Goal: Transaction & Acquisition: Download file/media

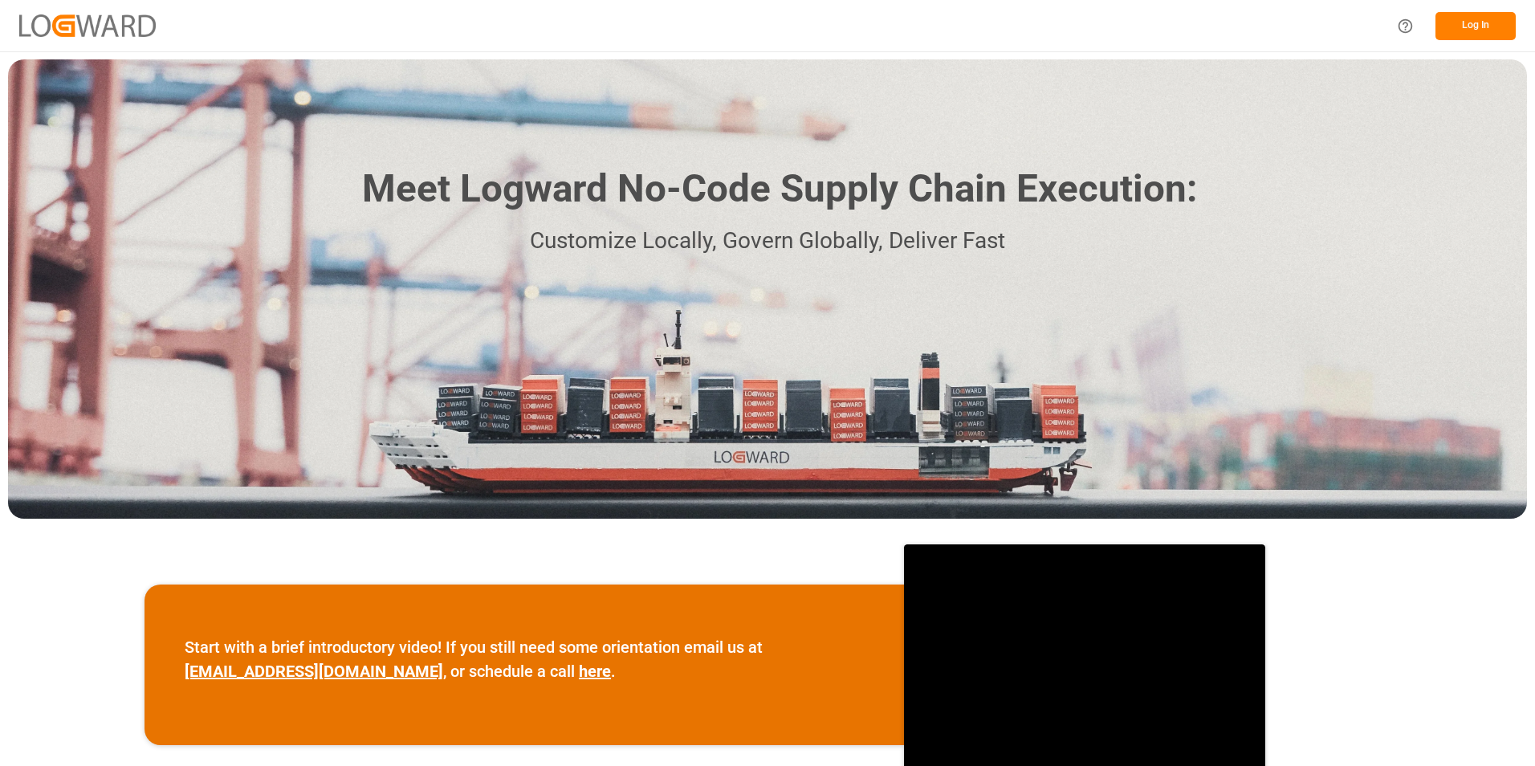
click at [1476, 22] on button "Log In" at bounding box center [1475, 26] width 80 height 28
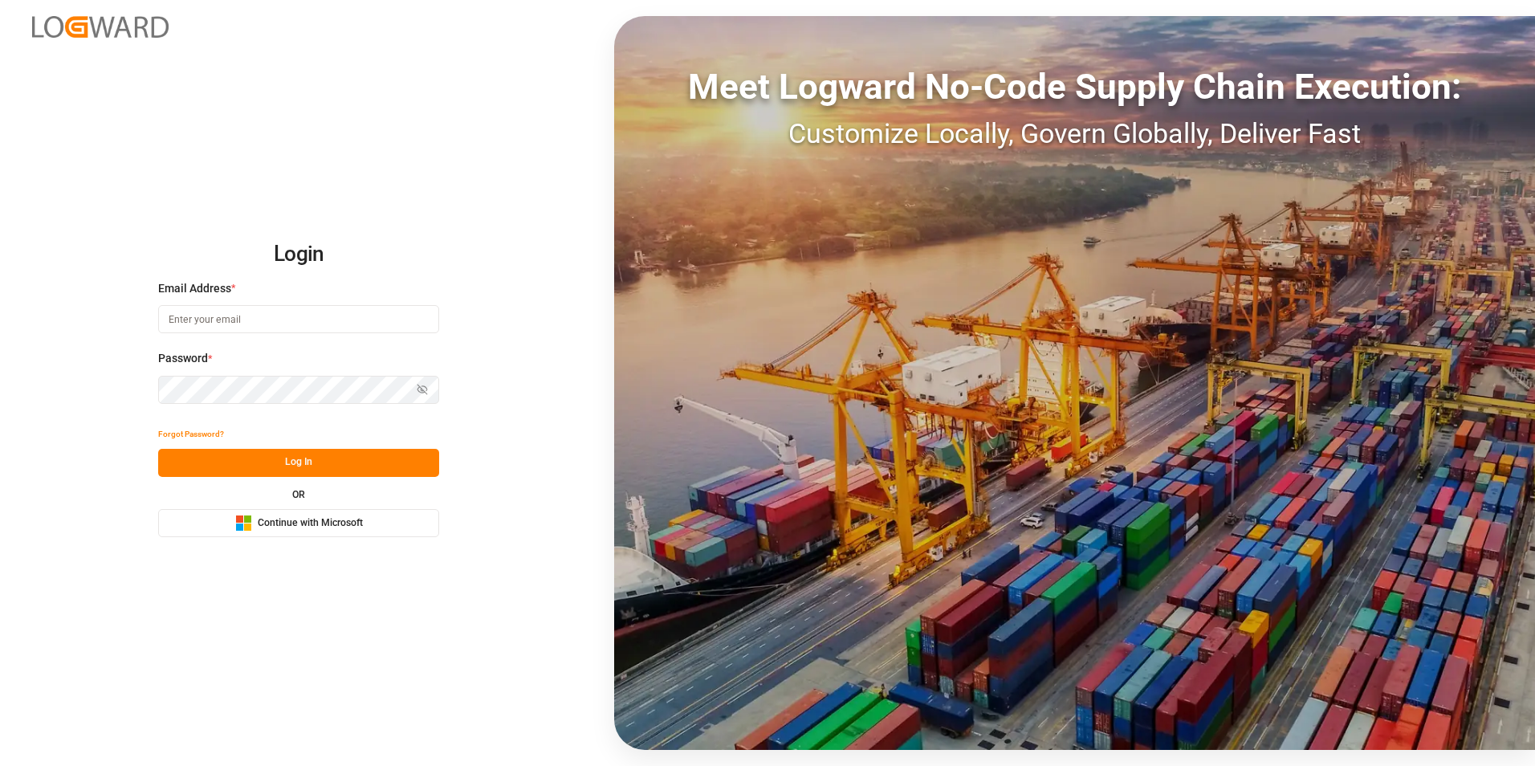
type input "[PERSON_NAME][EMAIL_ADDRESS][DOMAIN_NAME]"
click at [299, 461] on button "Log In" at bounding box center [298, 463] width 281 height 28
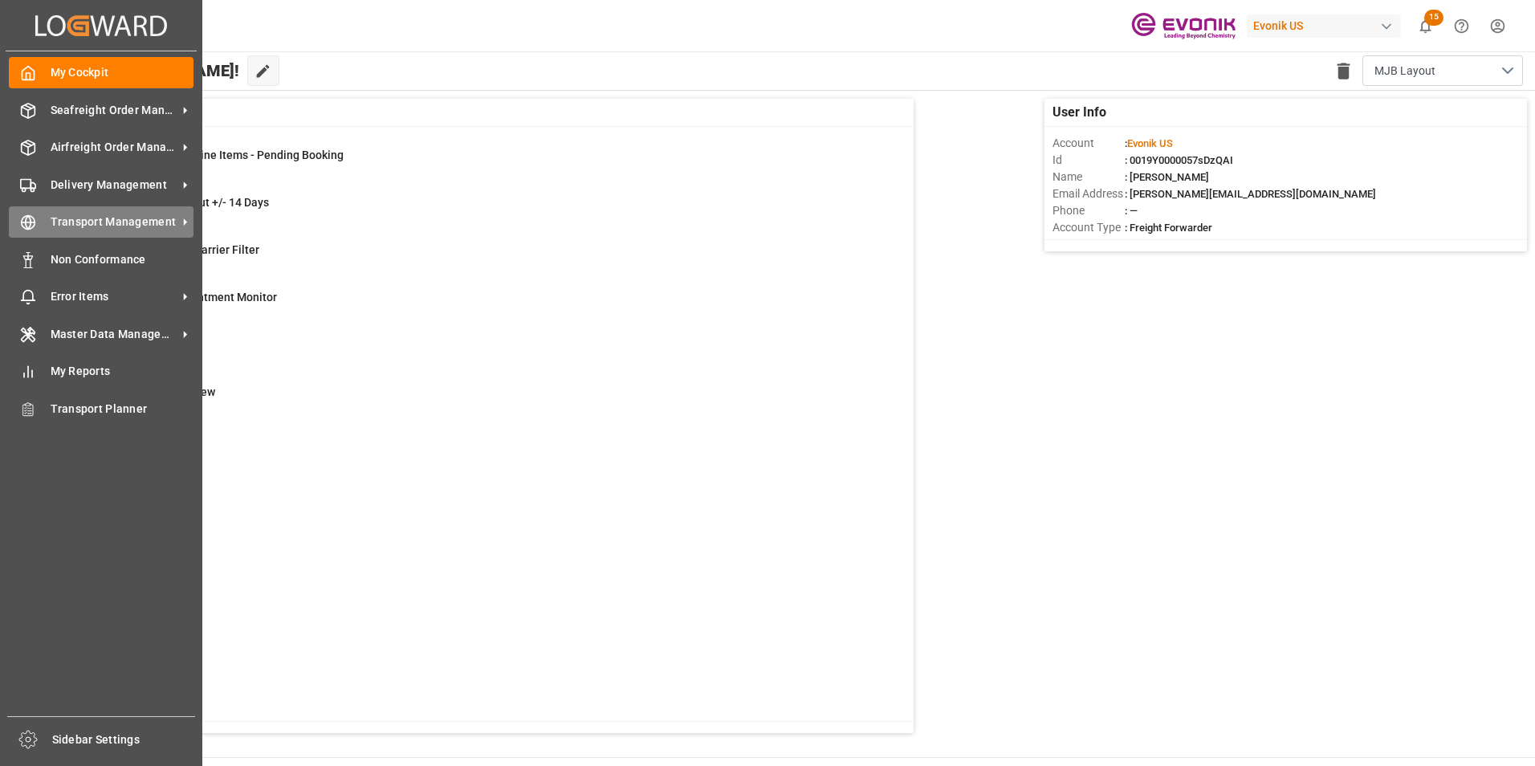
click at [109, 215] on span "Transport Management" at bounding box center [114, 221] width 127 height 17
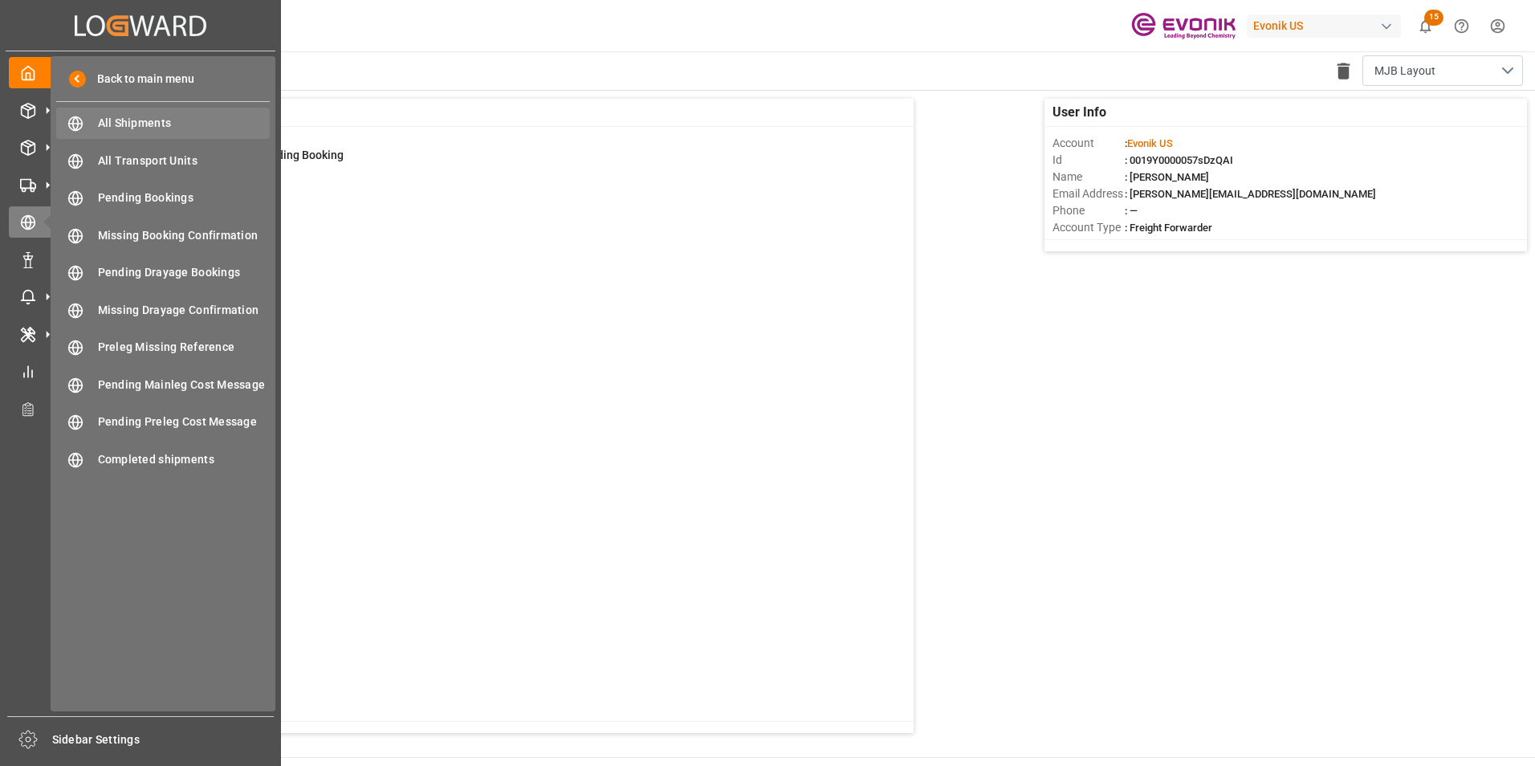
click at [136, 118] on span "All Shipments" at bounding box center [184, 123] width 173 height 17
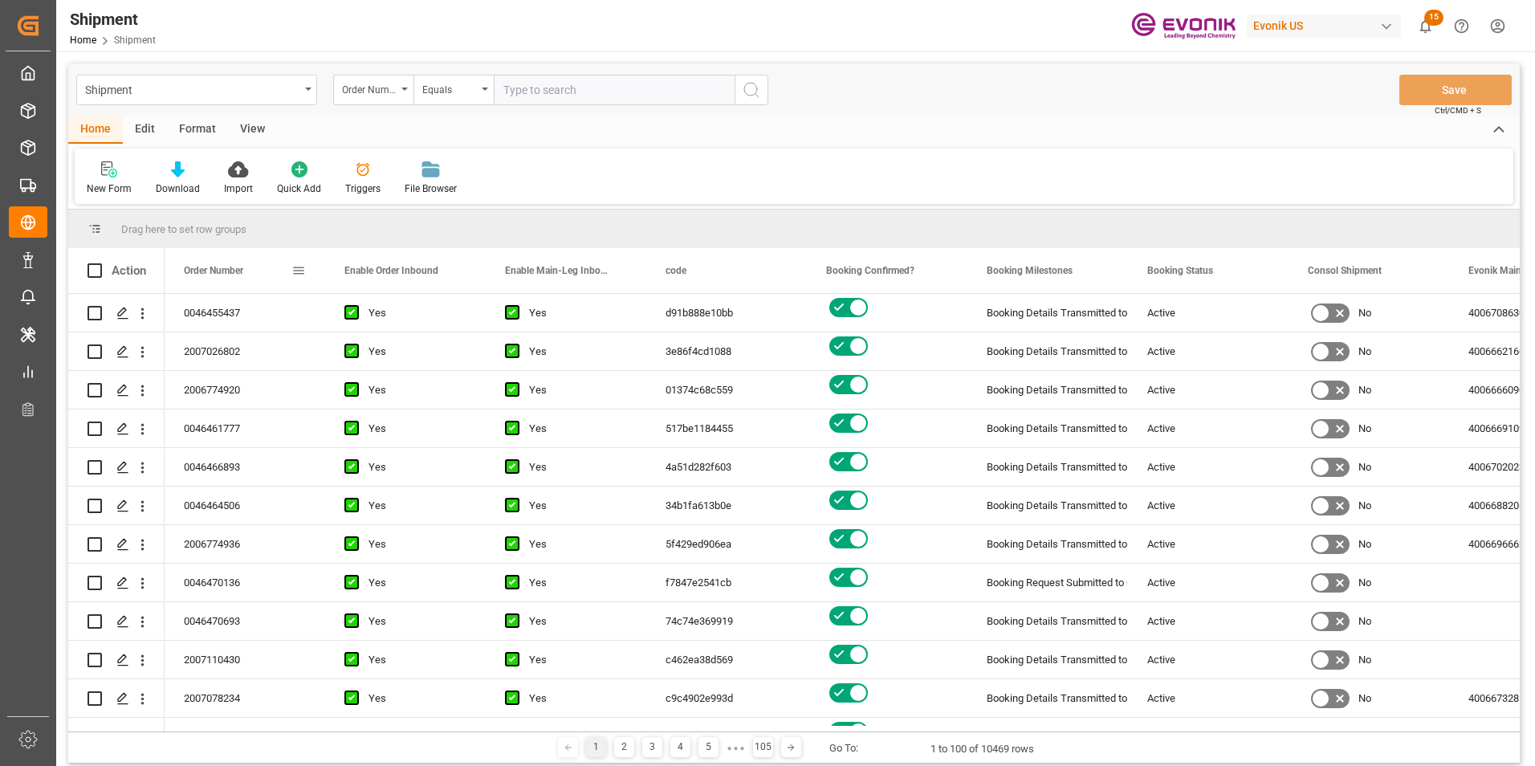
click at [296, 270] on span at bounding box center [298, 270] width 14 height 14
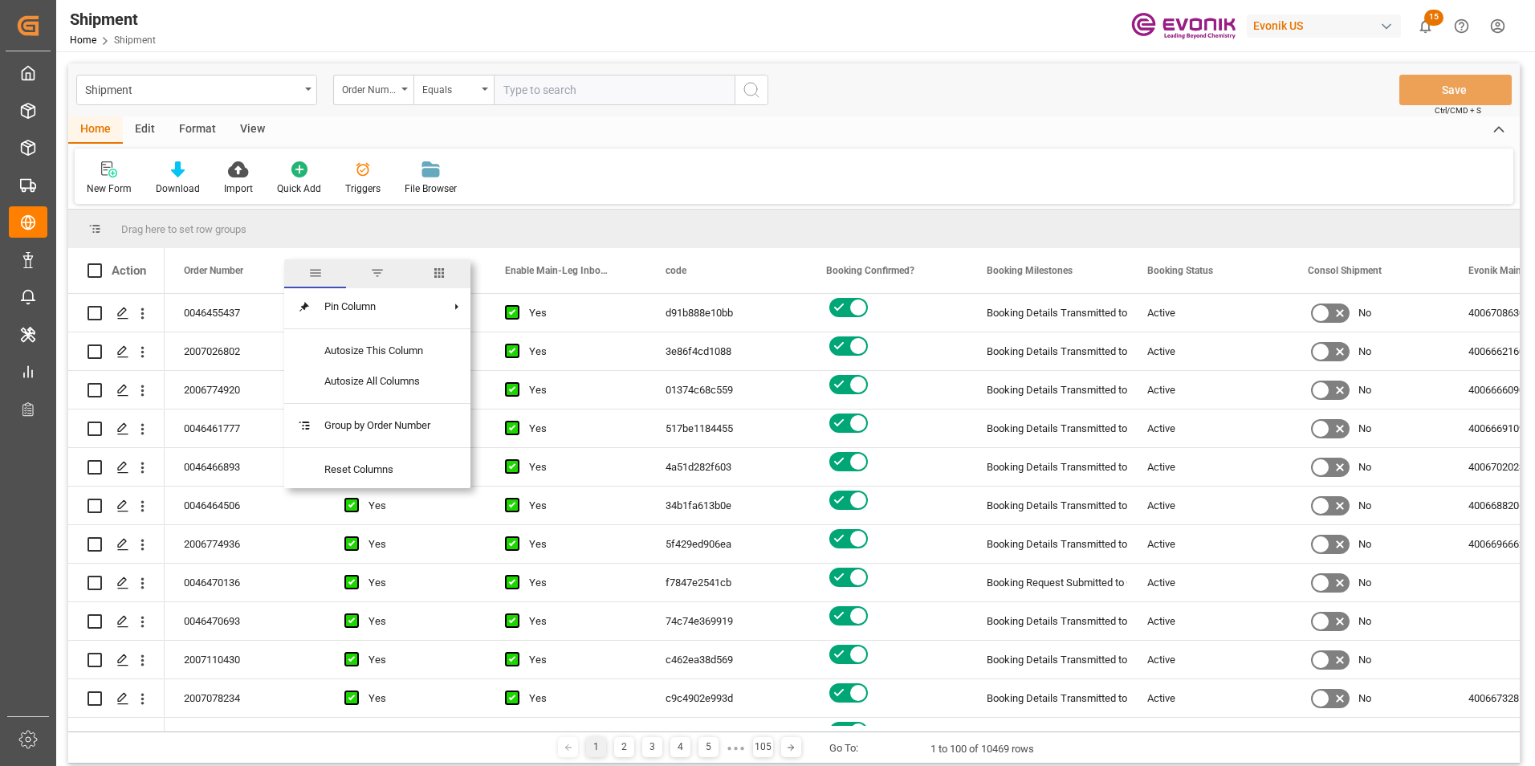
click at [443, 270] on span "columns" at bounding box center [439, 273] width 14 height 14
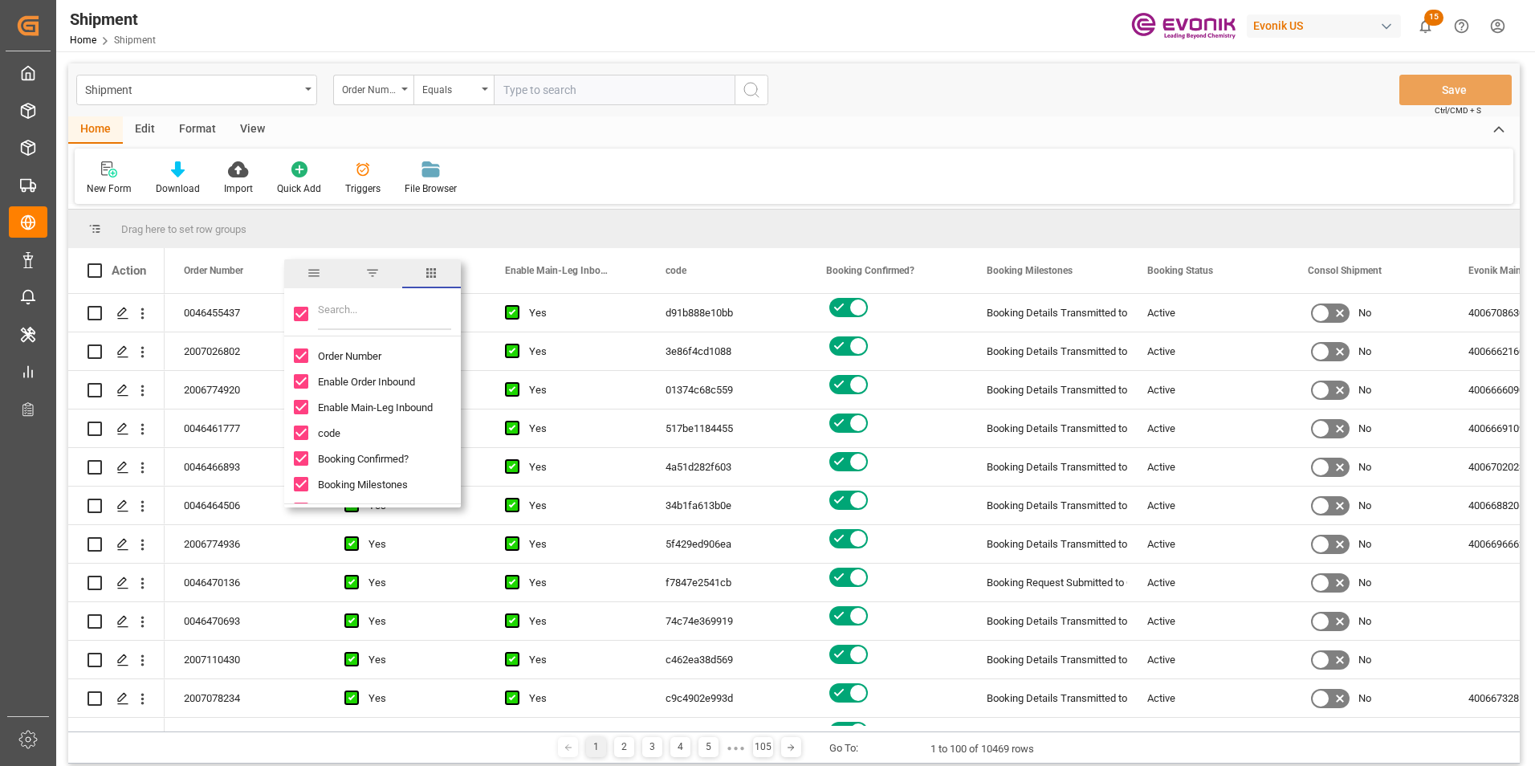
click at [303, 309] on input "Toggle Select All Columns" at bounding box center [301, 314] width 14 height 14
checkbox input "false"
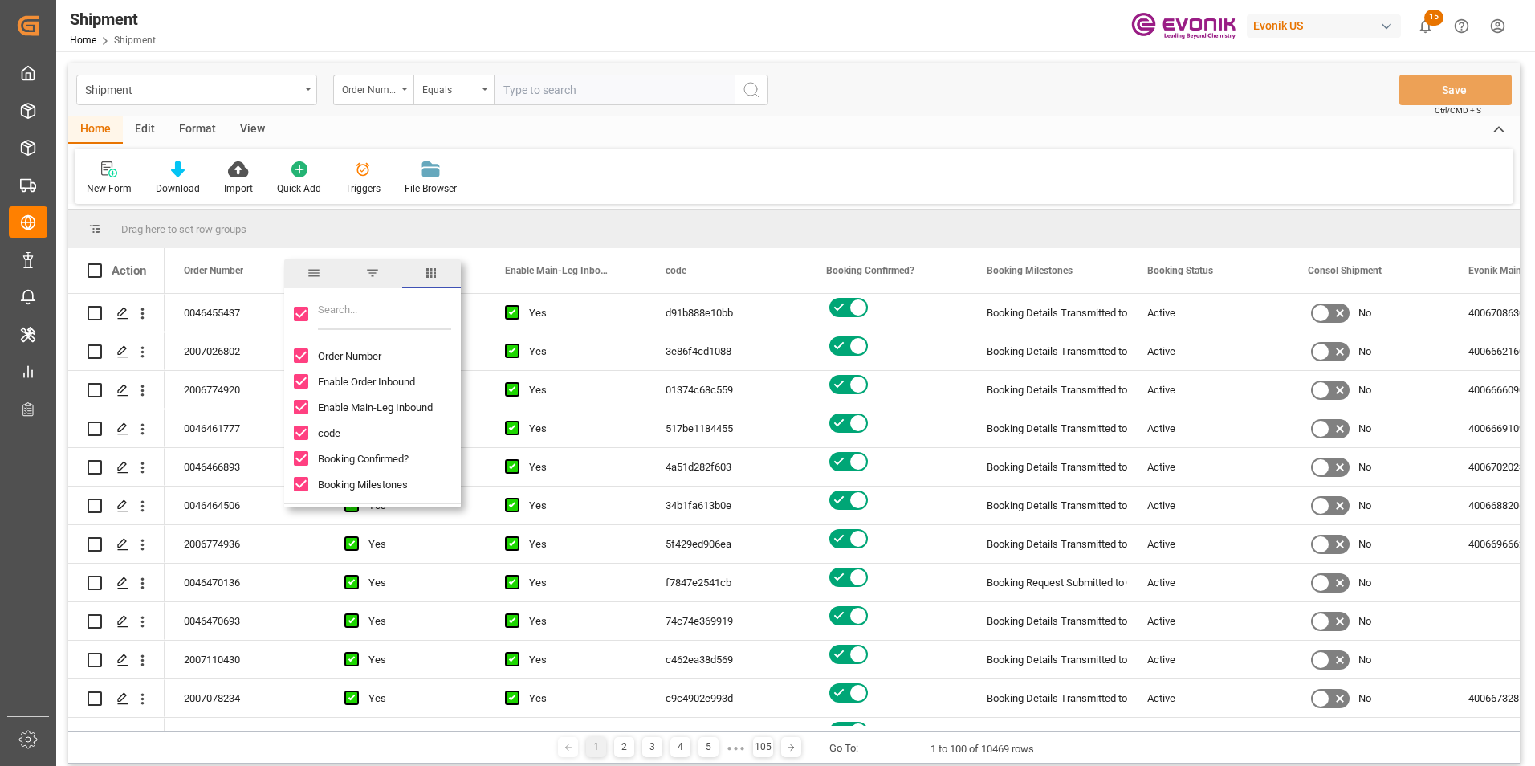
checkbox input "false"
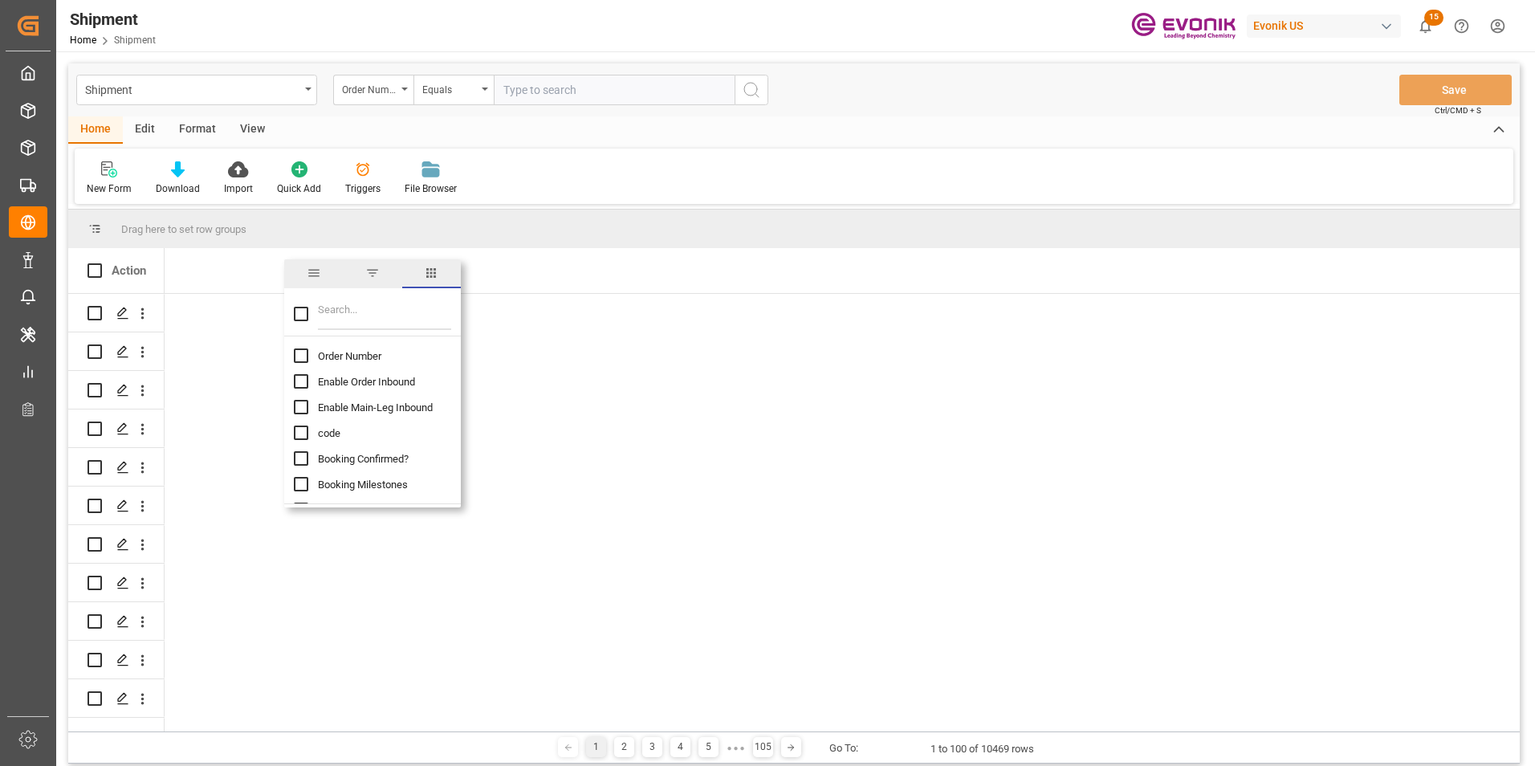
click at [306, 356] on input "Order Number column toggle visibility (hidden)" at bounding box center [301, 355] width 14 height 14
checkbox input "true"
checkbox input "false"
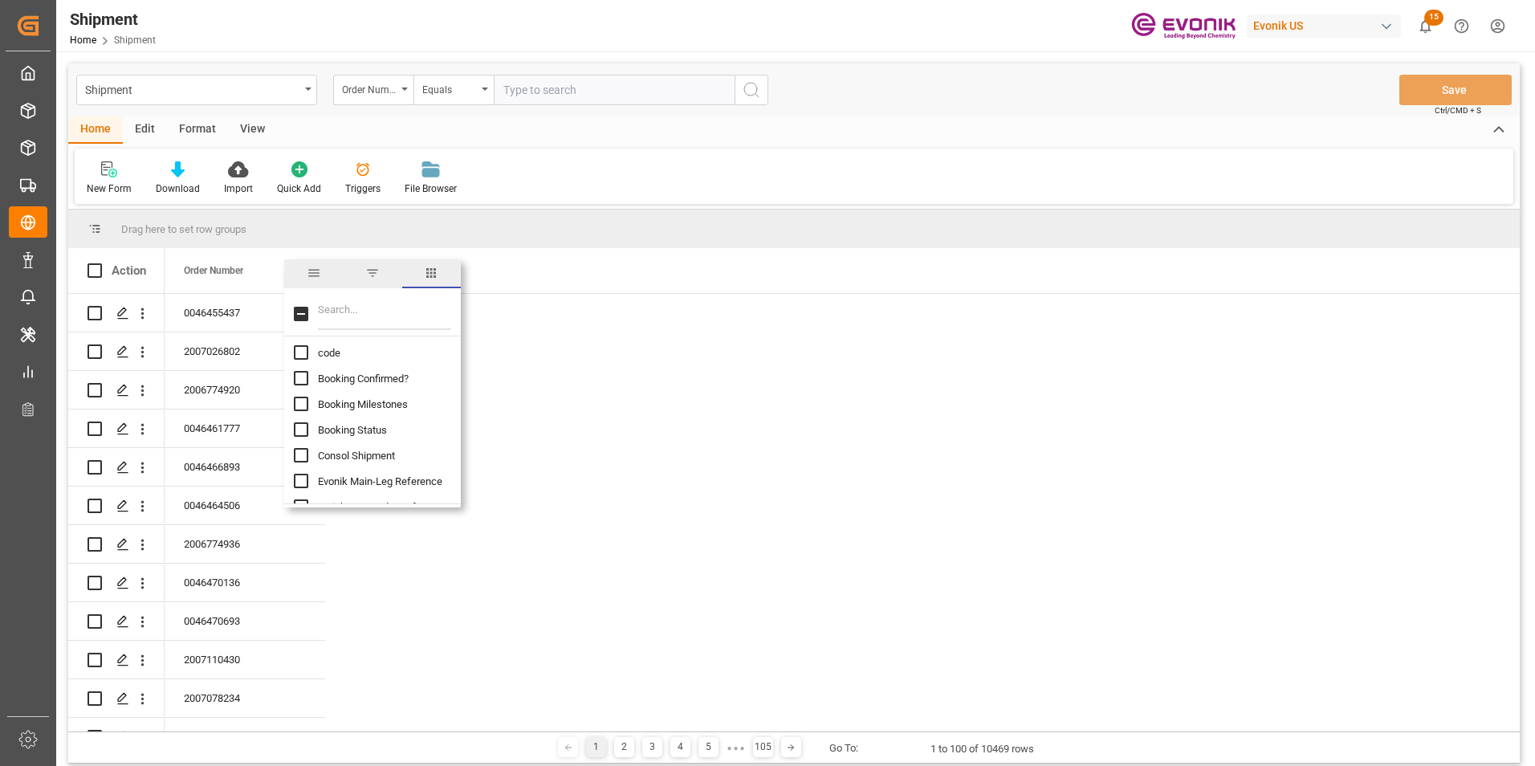
scroll to position [161, 0]
click at [302, 449] on input "Booking Number column toggle visibility (hidden)" at bounding box center [301, 452] width 14 height 14
checkbox input "true"
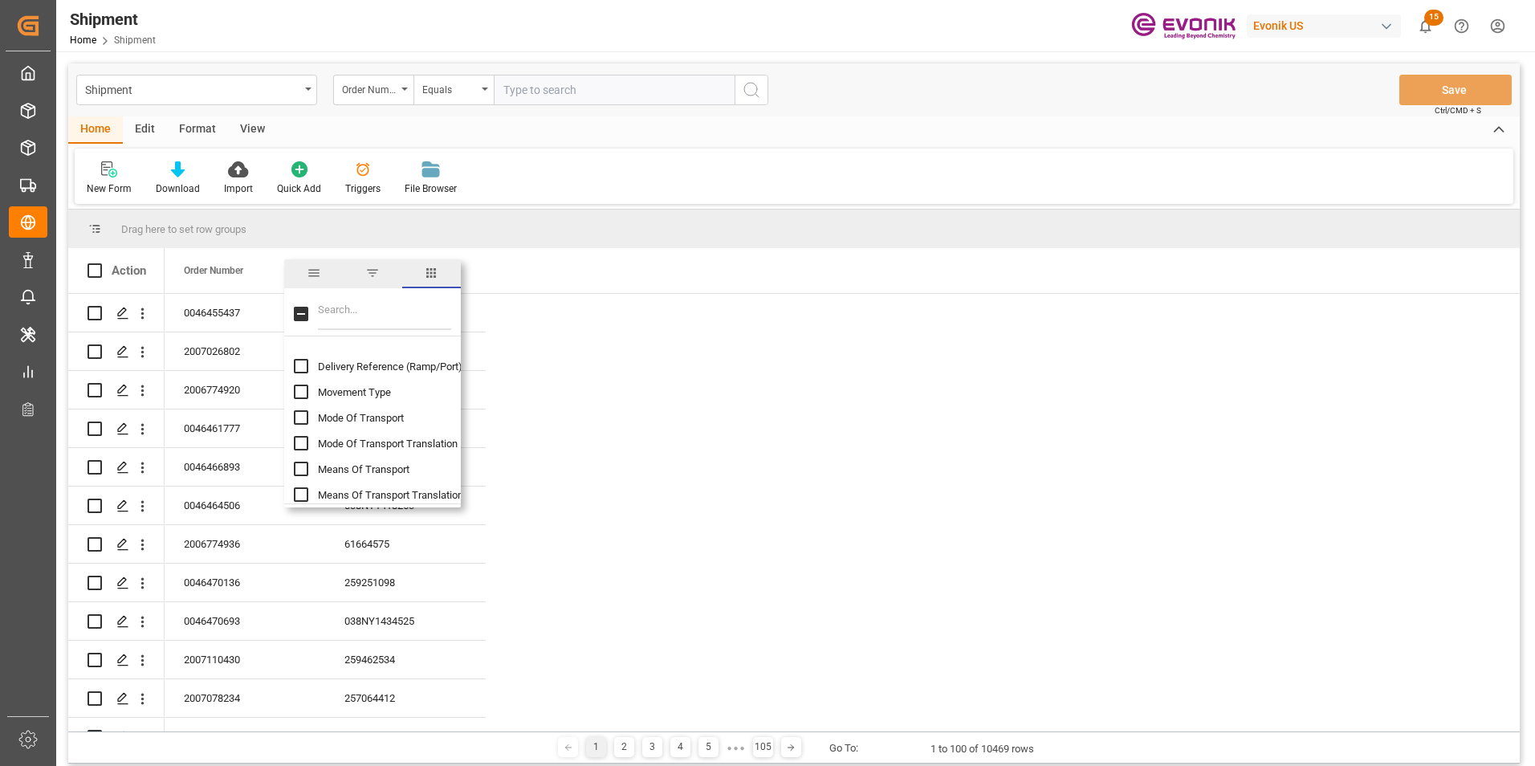
scroll to position [401, 0]
click at [297, 413] on input "Mode Of Transport Translation column toggle visibility (hidden)" at bounding box center [301, 416] width 14 height 14
checkbox input "true"
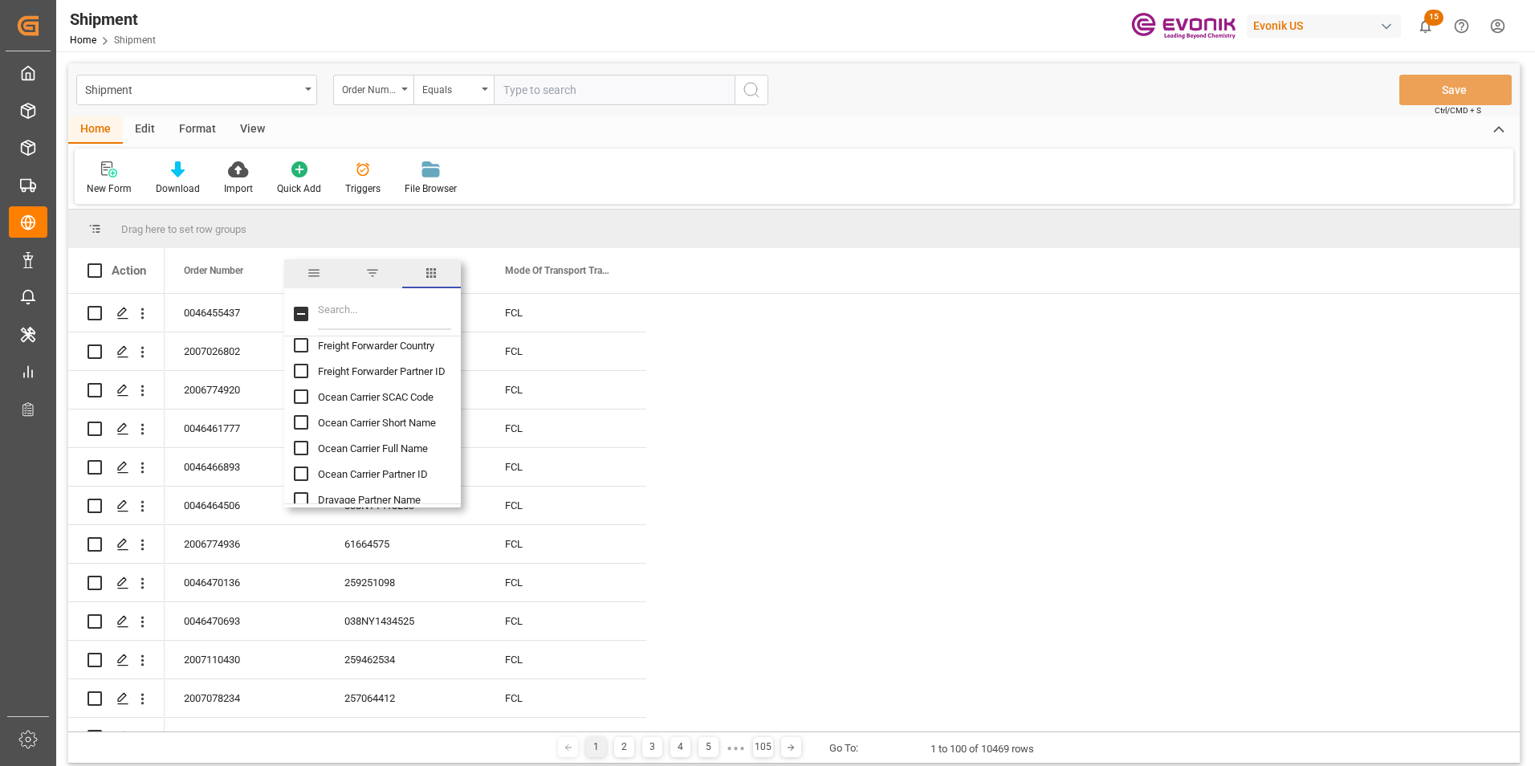
scroll to position [883, 0]
click at [300, 394] on input "Ocean Carrier Short Name column toggle visibility (hidden)" at bounding box center [301, 397] width 14 height 14
checkbox input "true"
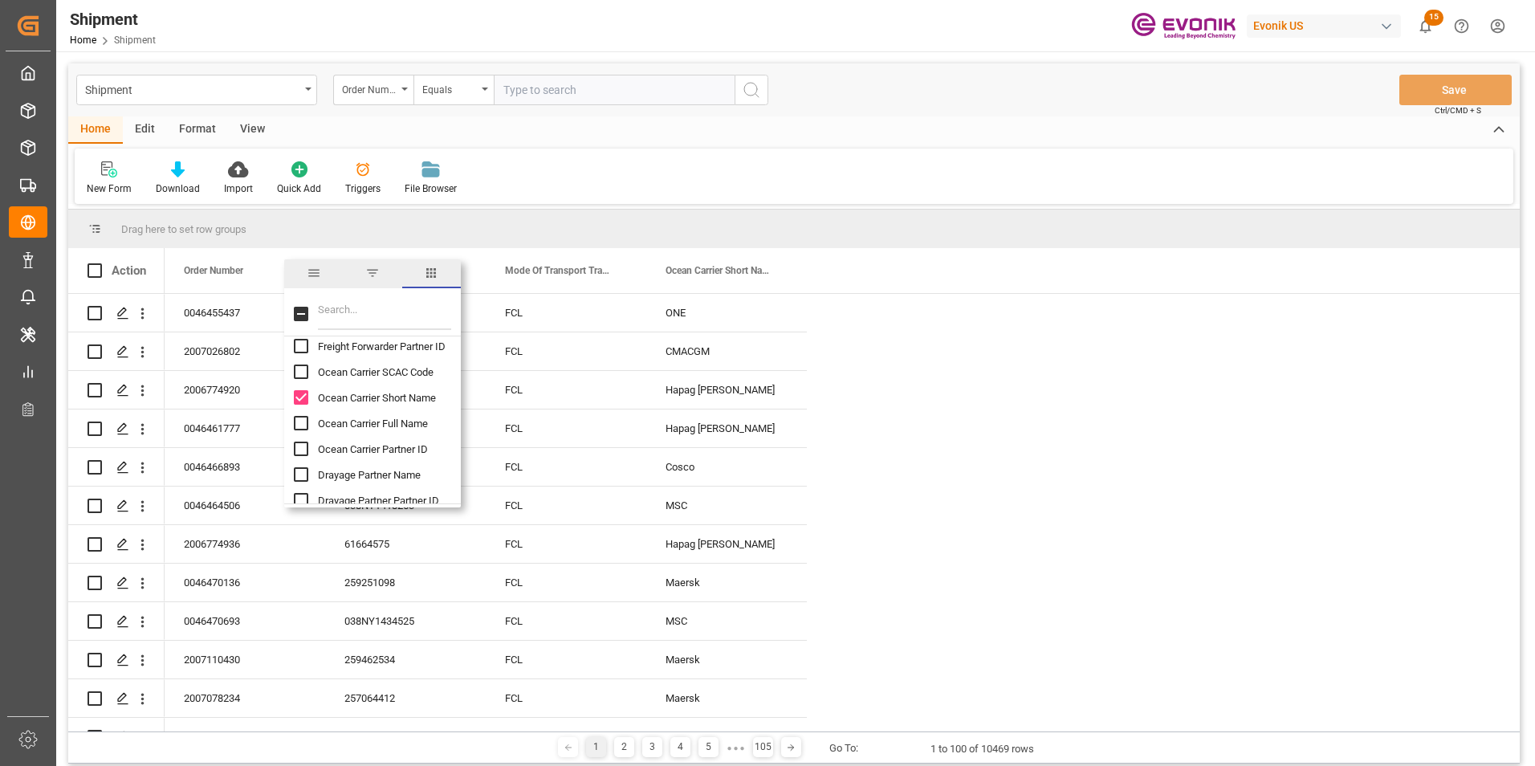
click at [303, 421] on input "Ocean Carrier Full Name column toggle visibility (hidden)" at bounding box center [301, 423] width 14 height 14
checkbox input "true"
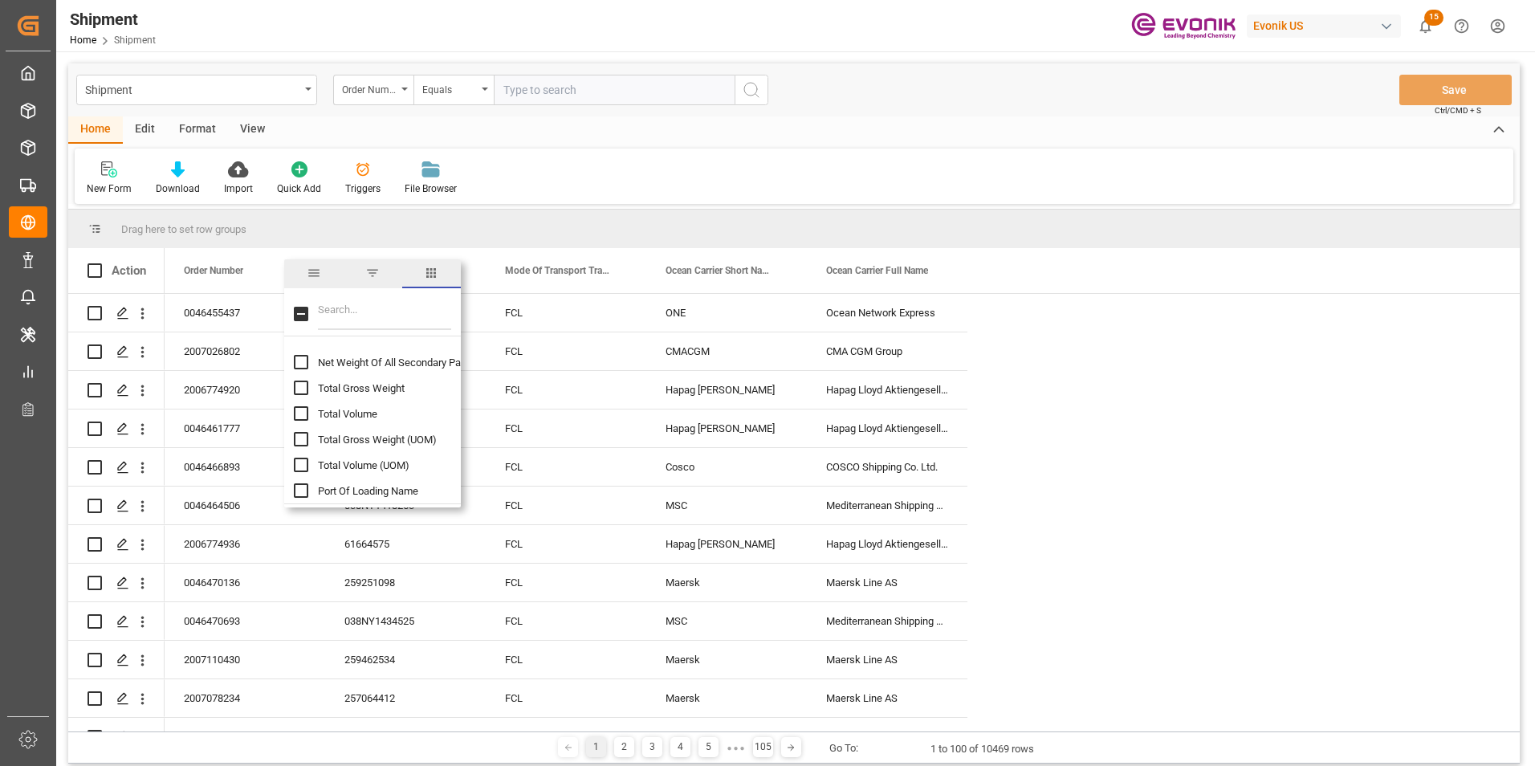
scroll to position [1204, 0]
click at [299, 408] on input "Port Of Loading Name column toggle visibility (hidden)" at bounding box center [301, 410] width 14 height 14
checkbox input "true"
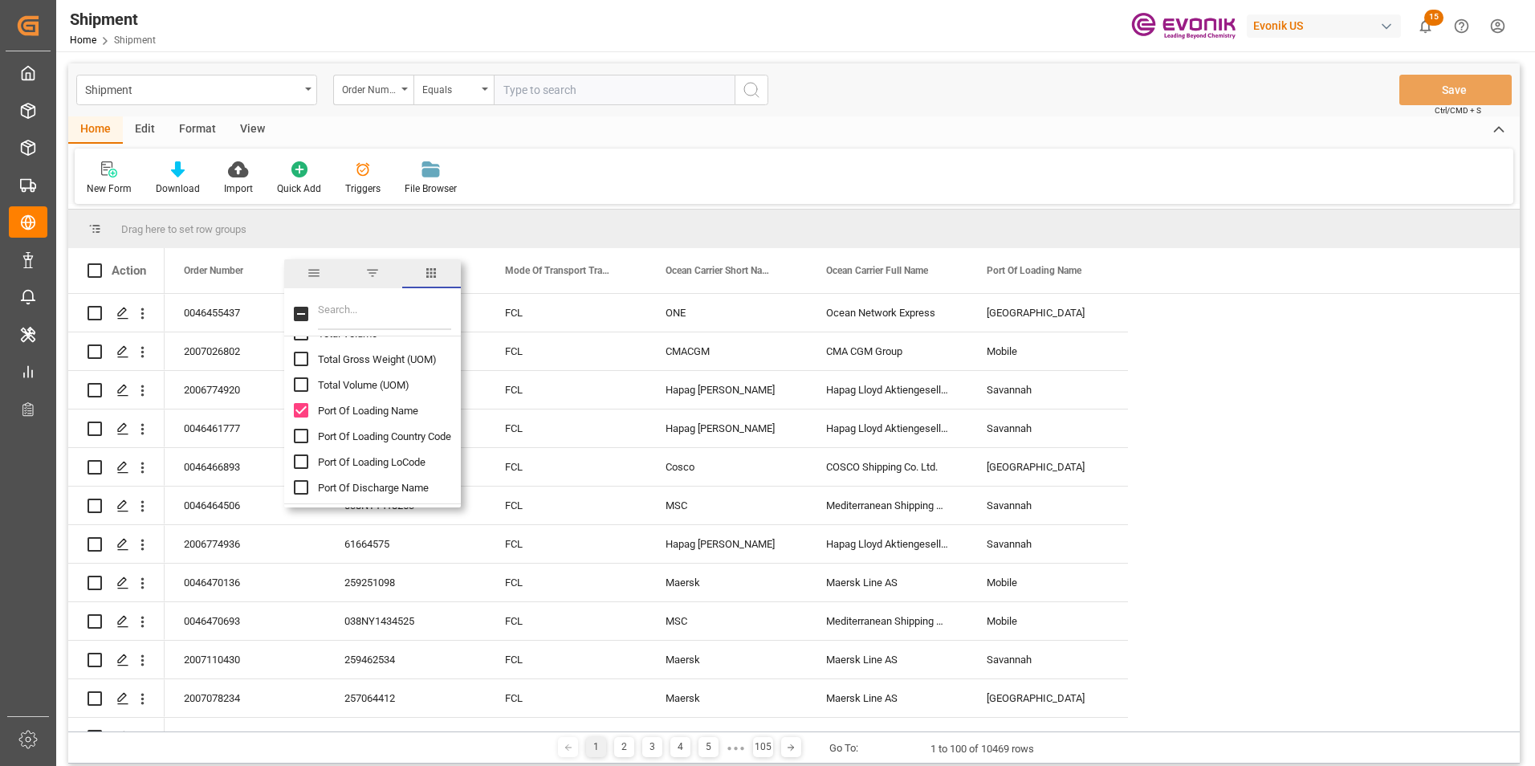
scroll to position [1284, 0]
click at [298, 403] on input "Port Of Discharge Name column toggle visibility (hidden)" at bounding box center [301, 407] width 14 height 14
checkbox input "true"
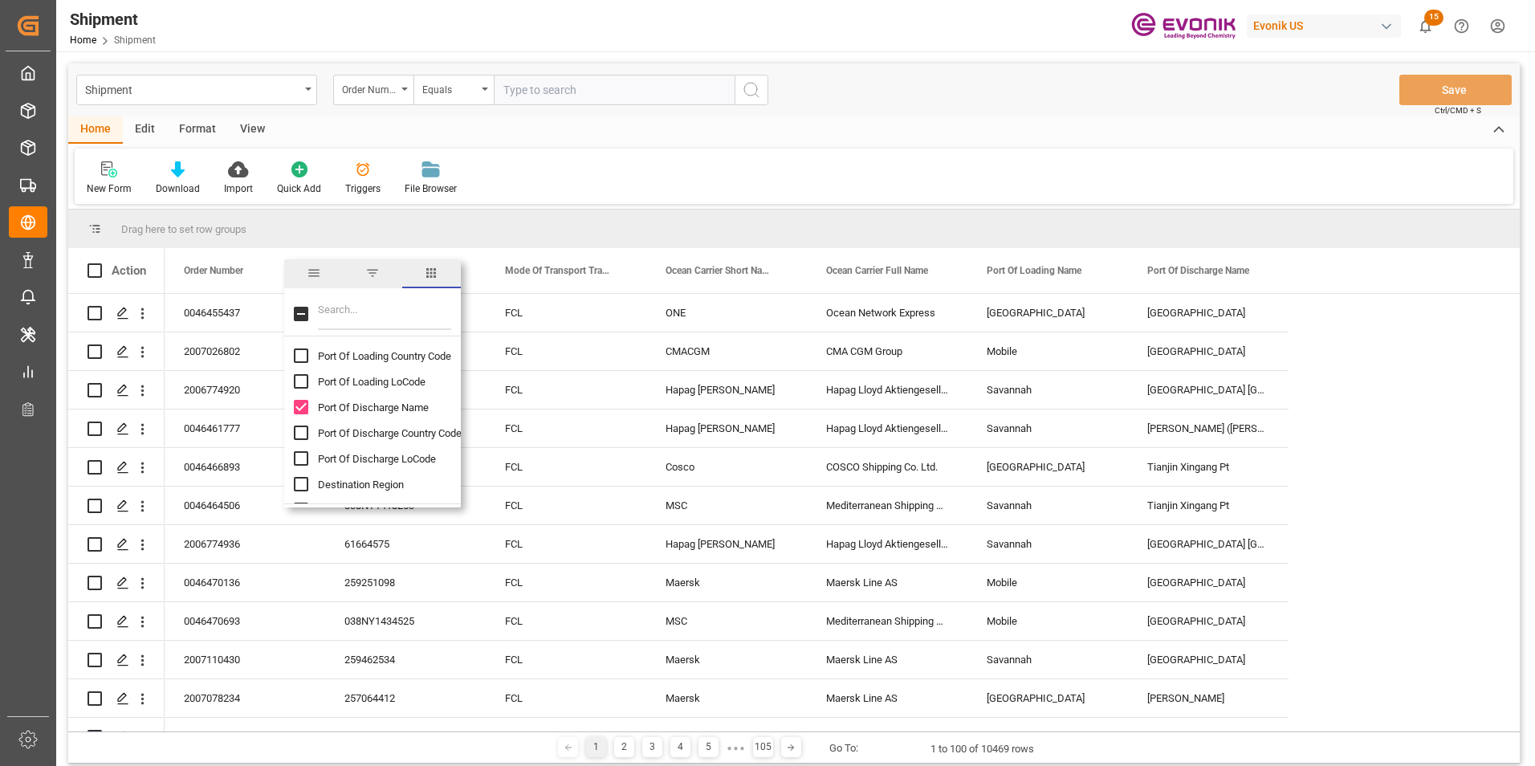
scroll to position [1364, 0]
click at [296, 427] on input "Vessel Name column toggle visibility (hidden)" at bounding box center [301, 429] width 14 height 14
checkbox input "true"
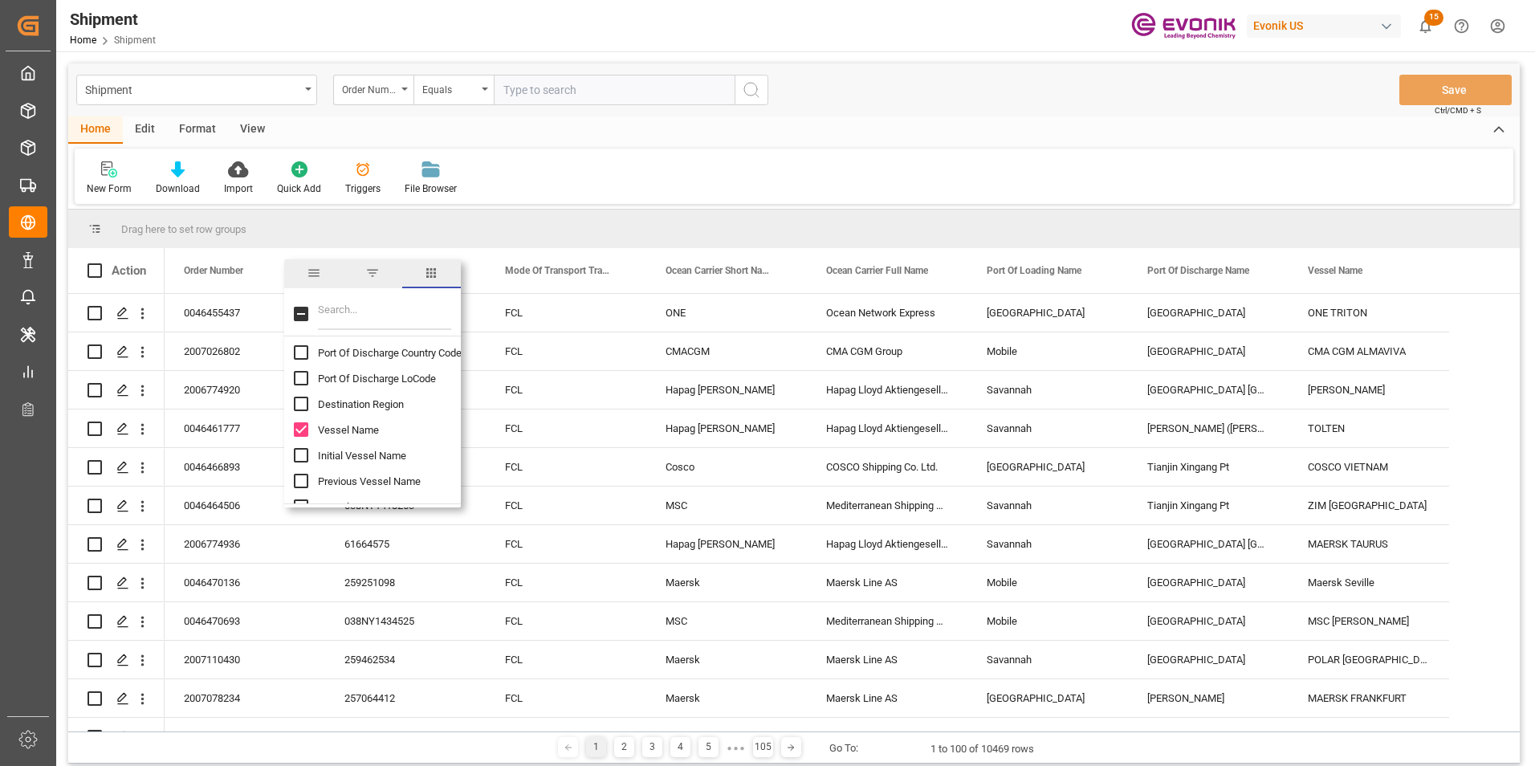
click at [303, 453] on input "Initial Vessel Name column toggle visibility (hidden)" at bounding box center [301, 455] width 14 height 14
checkbox input "true"
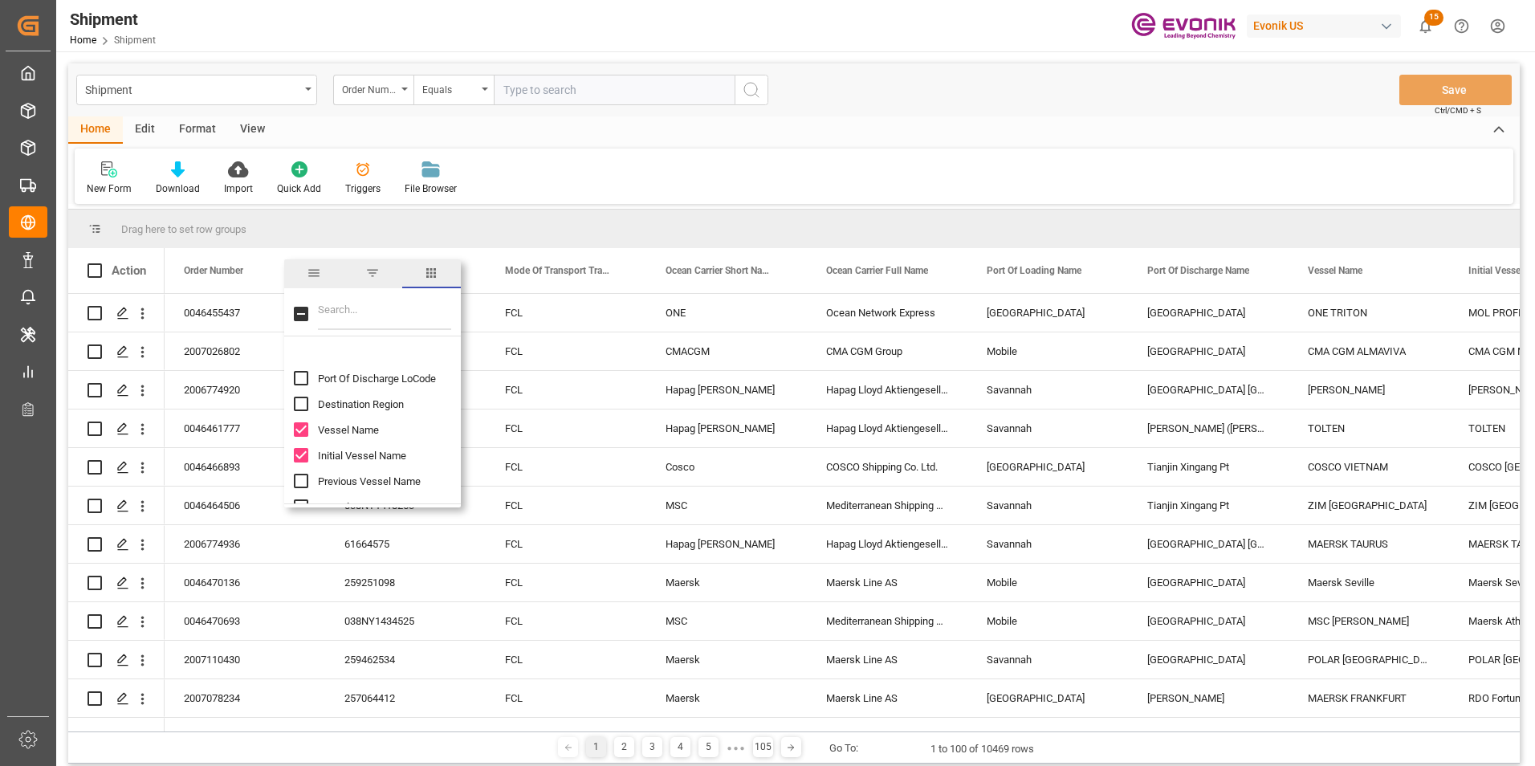
scroll to position [1445, 0]
click at [303, 398] on input "Previous Vessel Name column toggle visibility (hidden)" at bounding box center [301, 400] width 14 height 14
checkbox input "true"
click at [300, 445] on input "Estimated Time Of Departure (ETD) column toggle visibility (hidden)" at bounding box center [301, 448] width 14 height 14
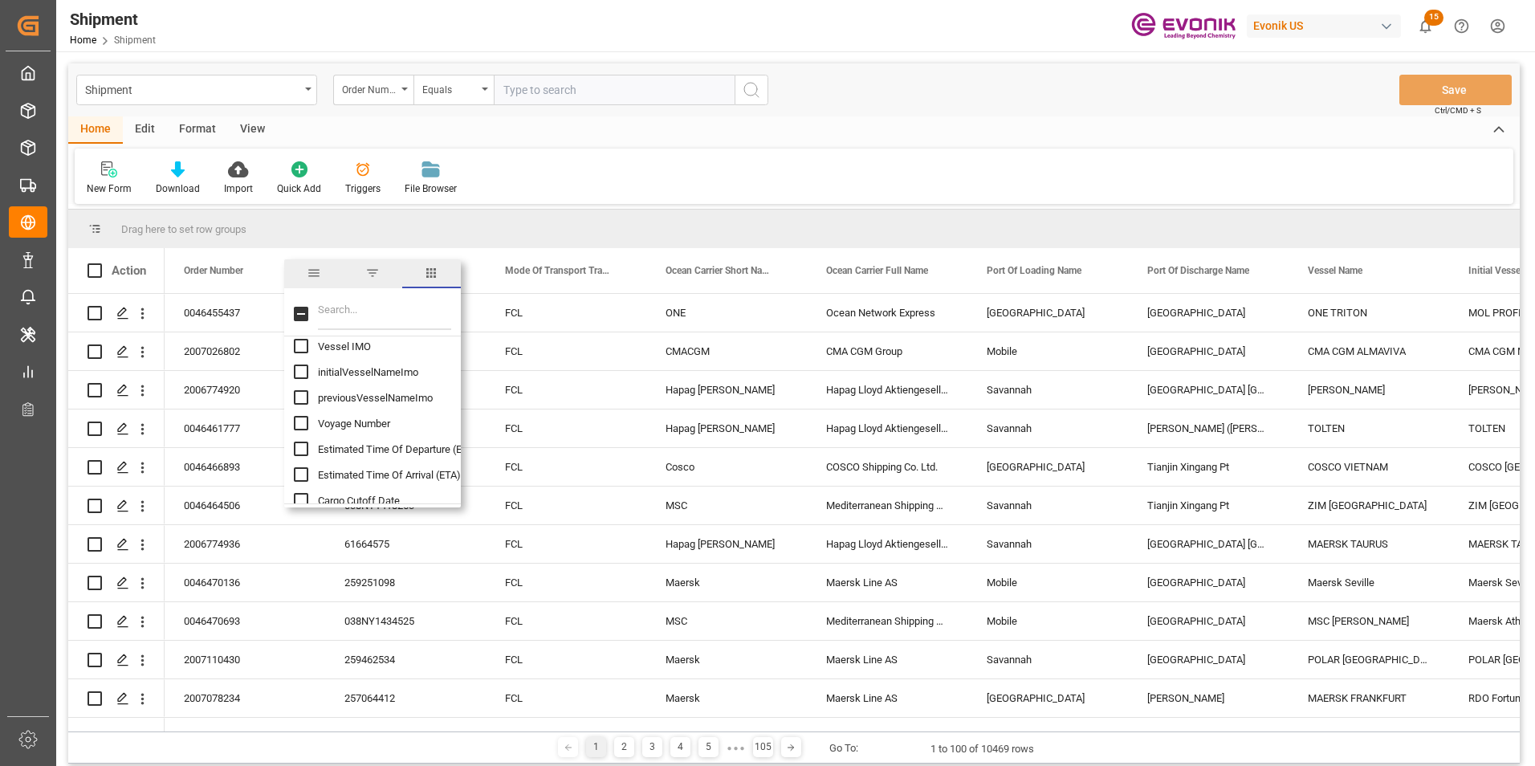
checkbox input "true"
click at [300, 415] on input "Place Of Receipt column toggle visibility (hidden)" at bounding box center [301, 416] width 14 height 14
checkbox input "true"
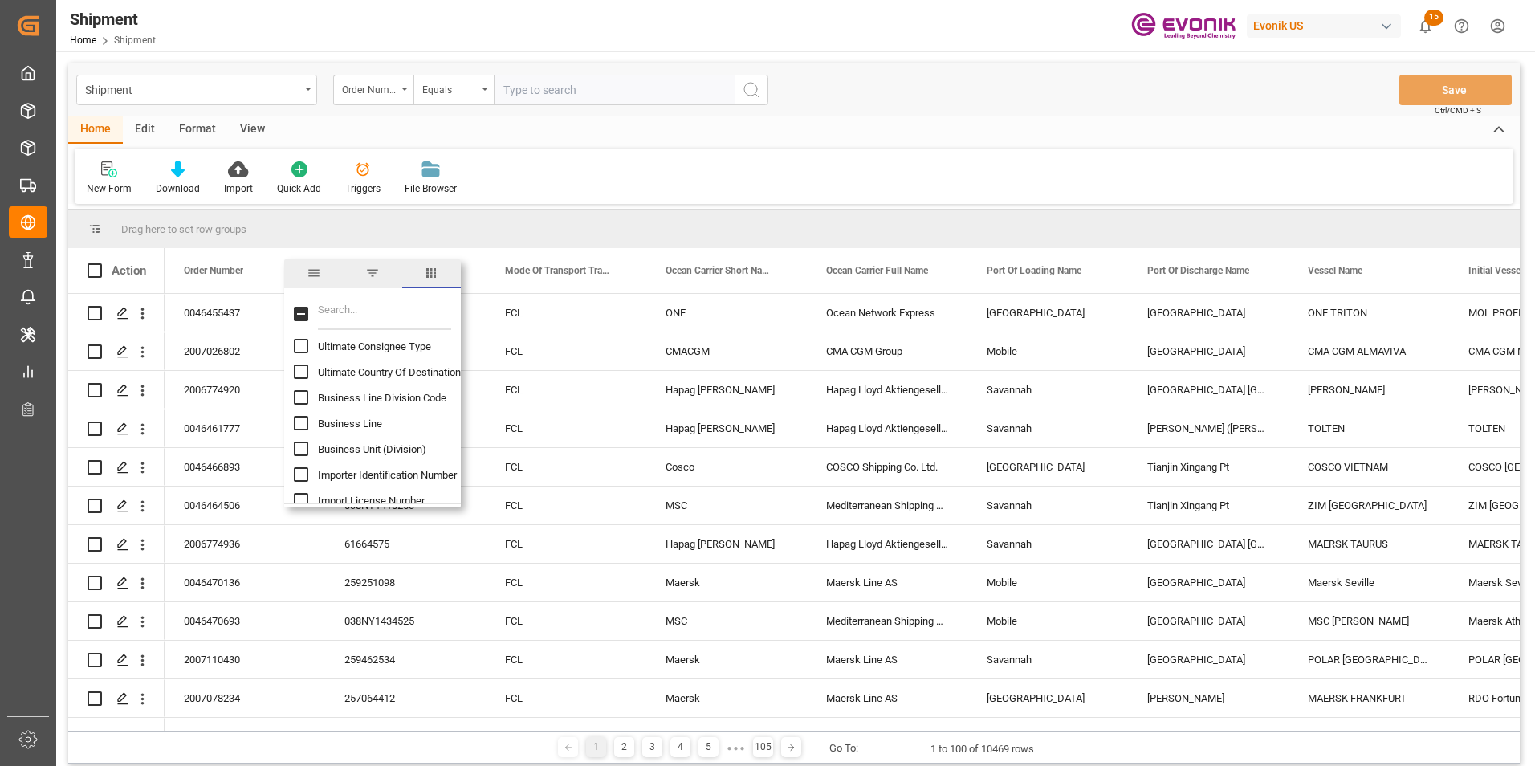
click at [297, 422] on input "Business Line column toggle visibility (hidden)" at bounding box center [301, 423] width 14 height 14
checkbox input "true"
click at [299, 383] on input "Ship From Partner ID column toggle visibility (hidden)" at bounding box center [301, 381] width 14 height 14
checkbox input "true"
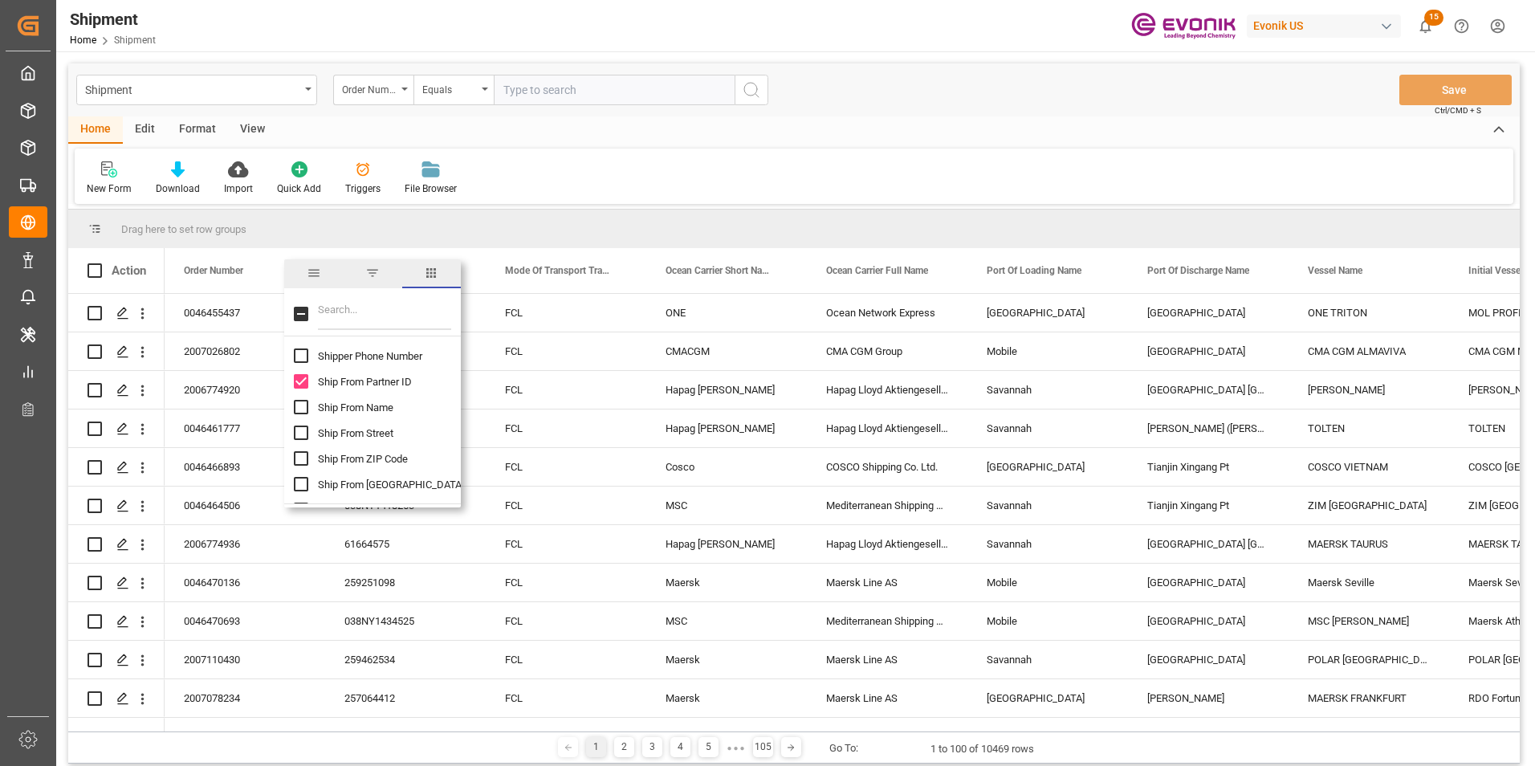
click at [302, 409] on input "Ship From Name column toggle visibility (hidden)" at bounding box center [301, 407] width 14 height 14
checkbox input "true"
click at [302, 485] on input "Ship From City column toggle visibility (hidden)" at bounding box center [301, 484] width 14 height 14
checkbox input "true"
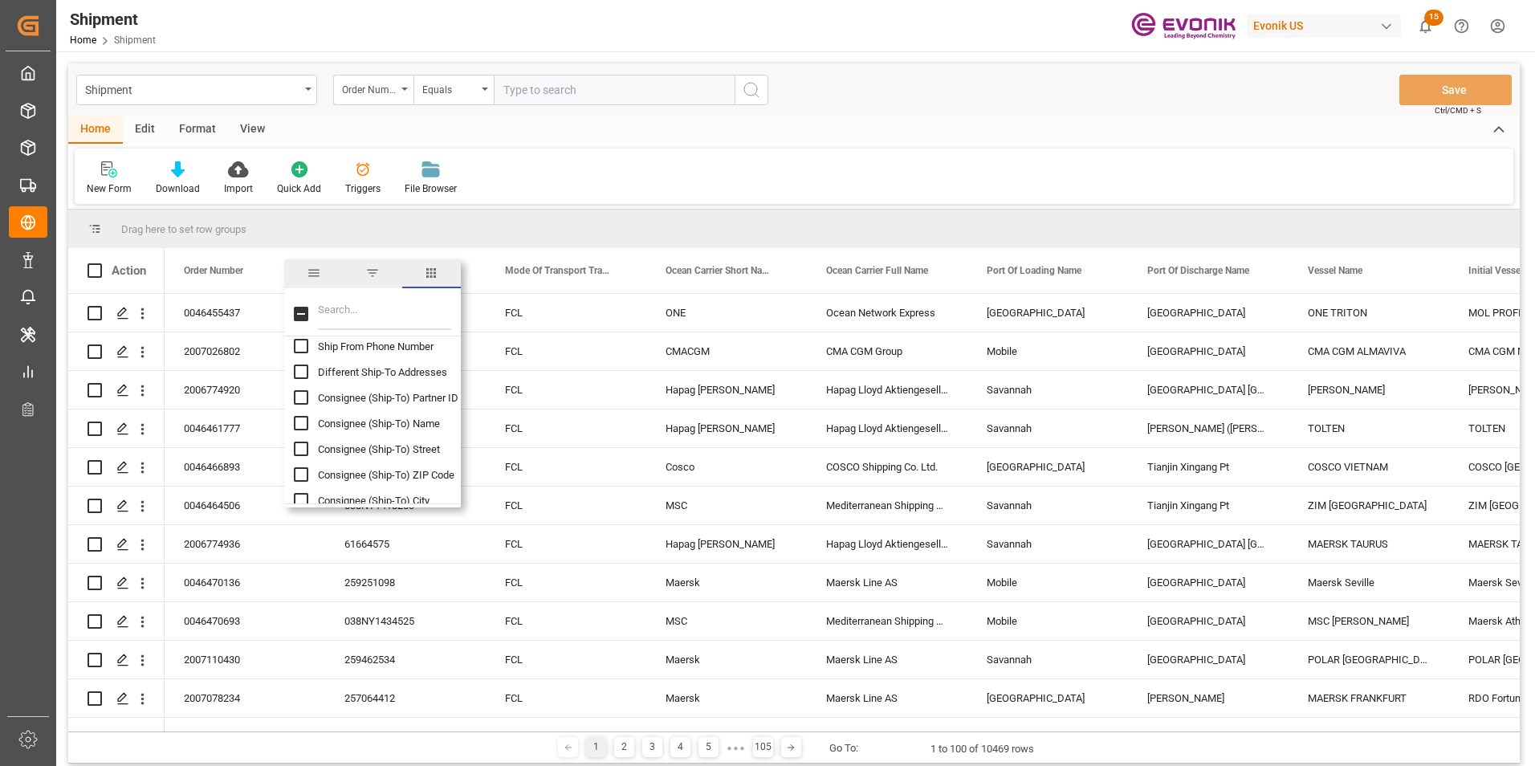
click at [305, 424] on input "Consignee (Ship-To) Name column toggle visibility (hidden)" at bounding box center [301, 423] width 14 height 14
checkbox input "true"
click at [295, 415] on input "Consignee (Ship-To) City column toggle visibility (hidden)" at bounding box center [301, 420] width 14 height 14
checkbox input "true"
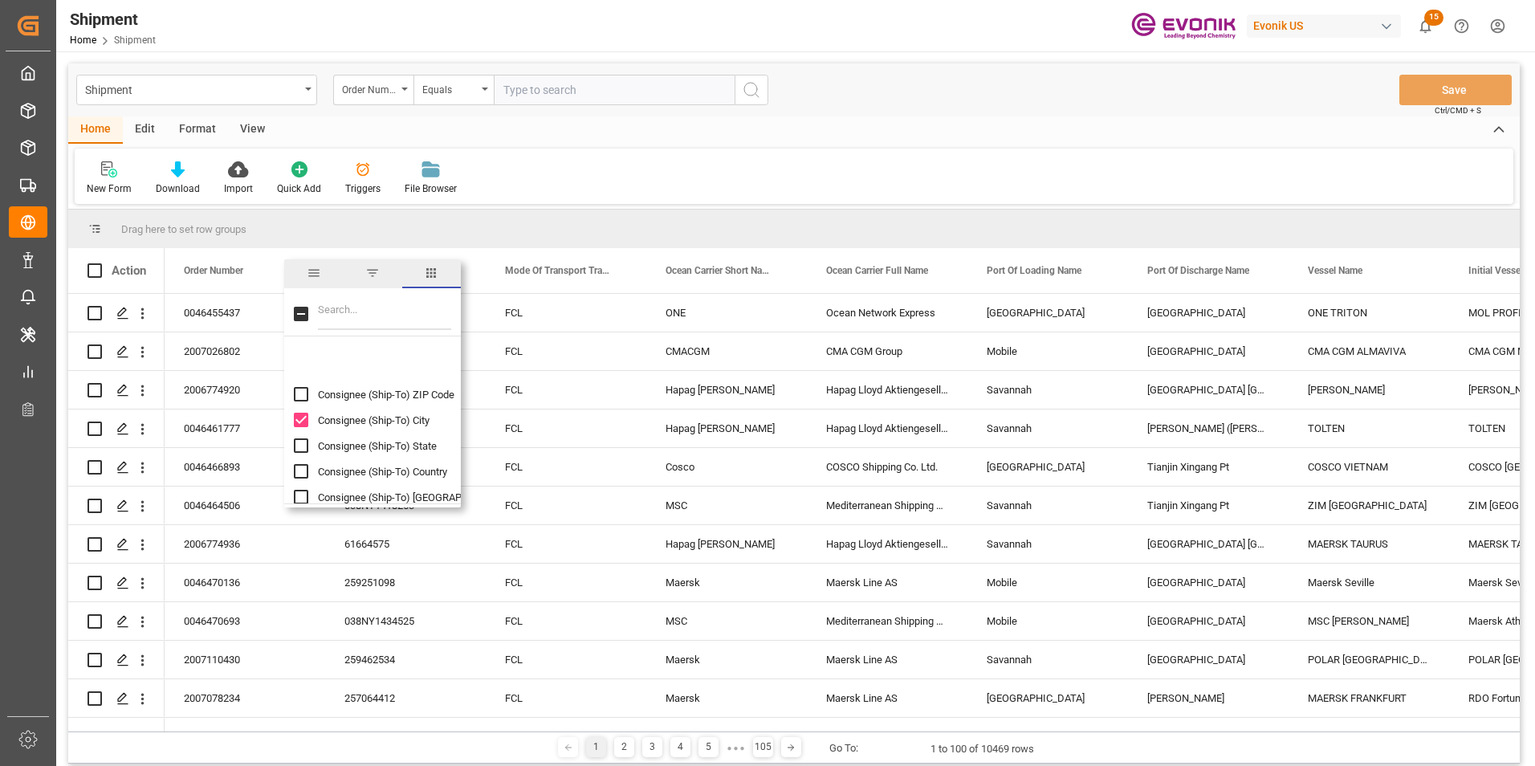
scroll to position [3612, 0]
click at [302, 391] on input "Consignee (Ship-To) Country column toggle visibility (hidden)" at bounding box center [301, 391] width 14 height 14
checkbox input "true"
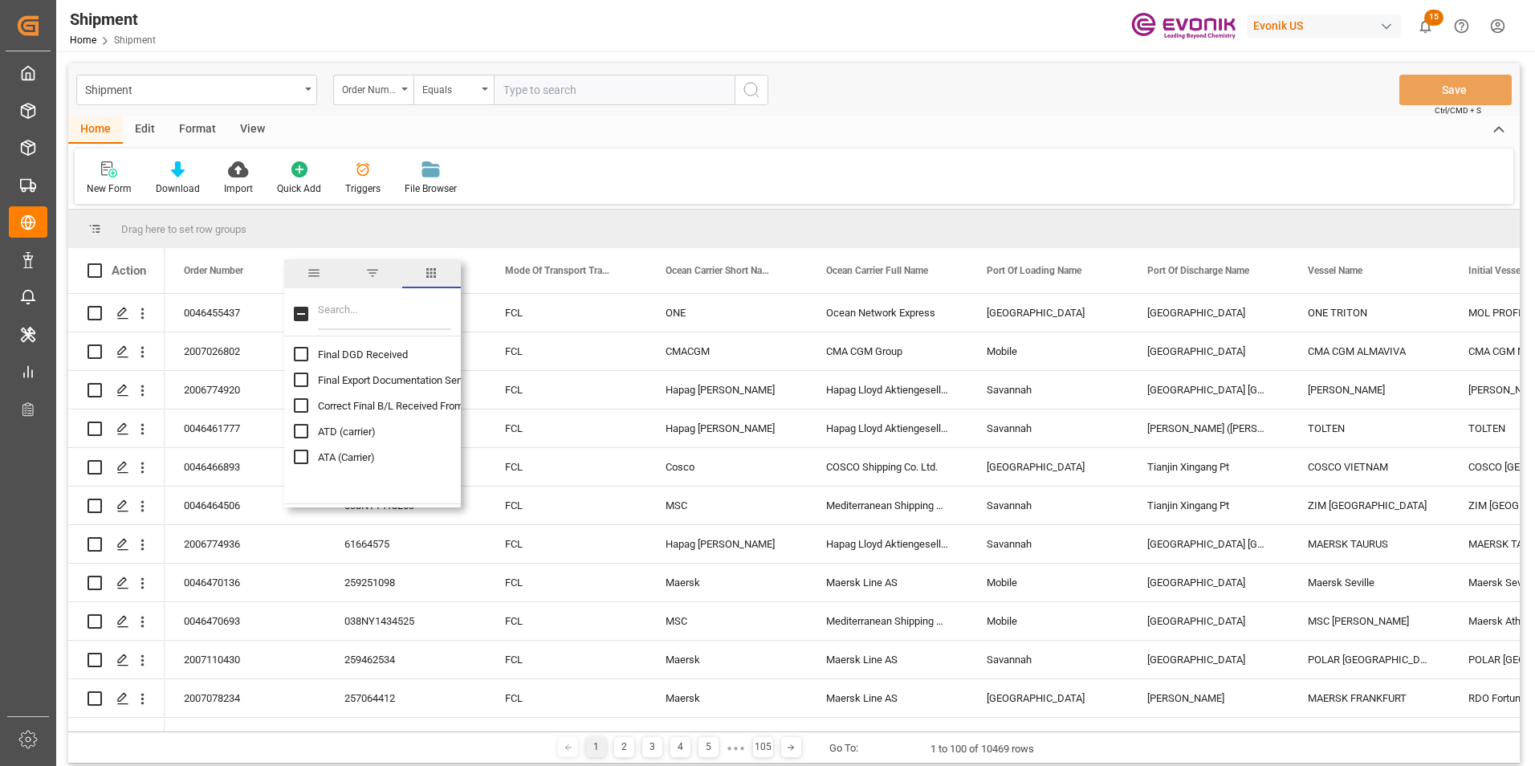
scroll to position [5779, 0]
click at [302, 403] on input "ATD (carrier) column toggle visibility (hidden)" at bounding box center [301, 407] width 14 height 14
checkbox input "true"
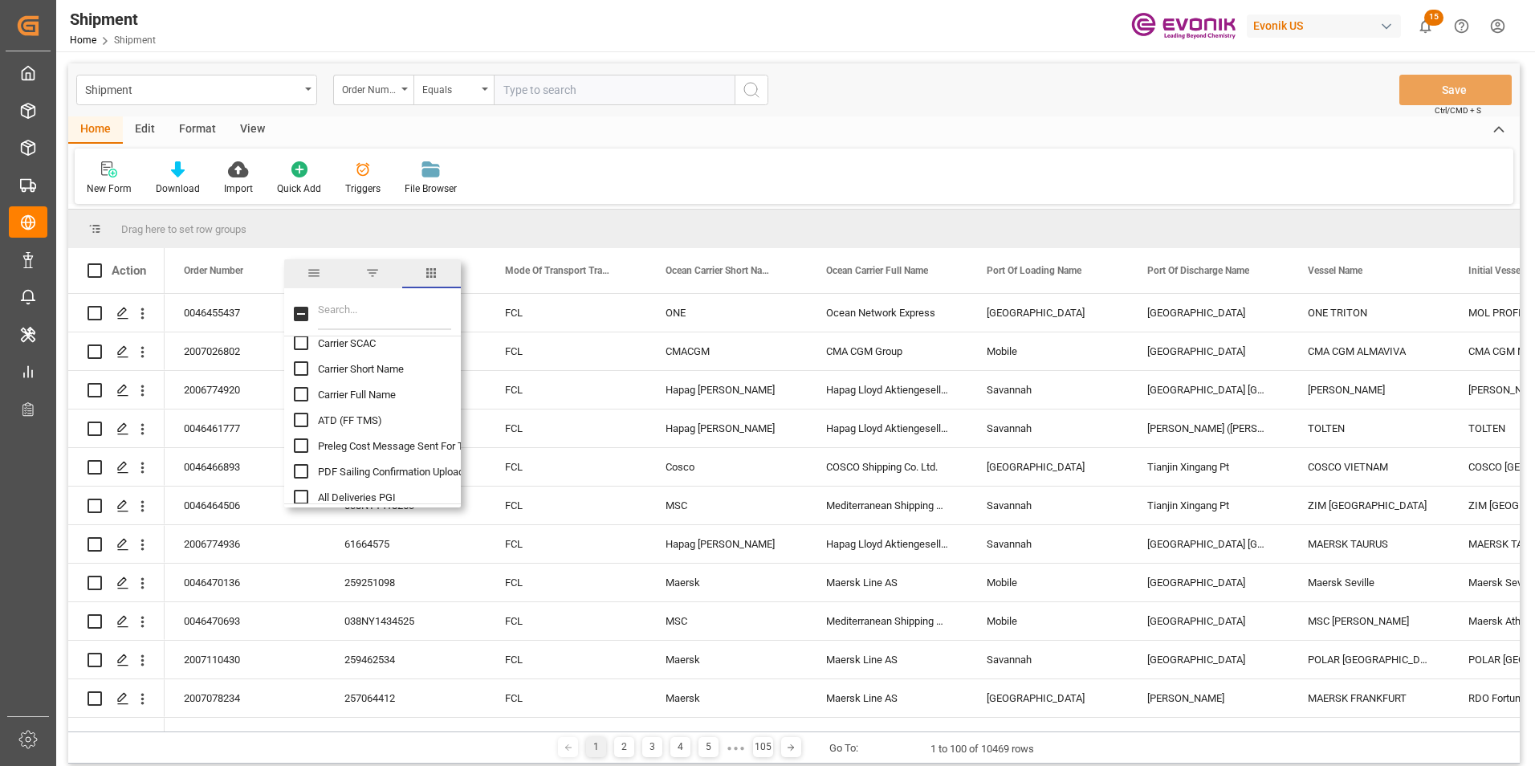
click at [299, 369] on input "Carrier Short Name column toggle visibility (hidden)" at bounding box center [301, 368] width 14 height 14
checkbox input "true"
click at [299, 394] on input "Carrier Full Name column toggle visibility (hidden)" at bounding box center [301, 394] width 14 height 14
checkbox input "true"
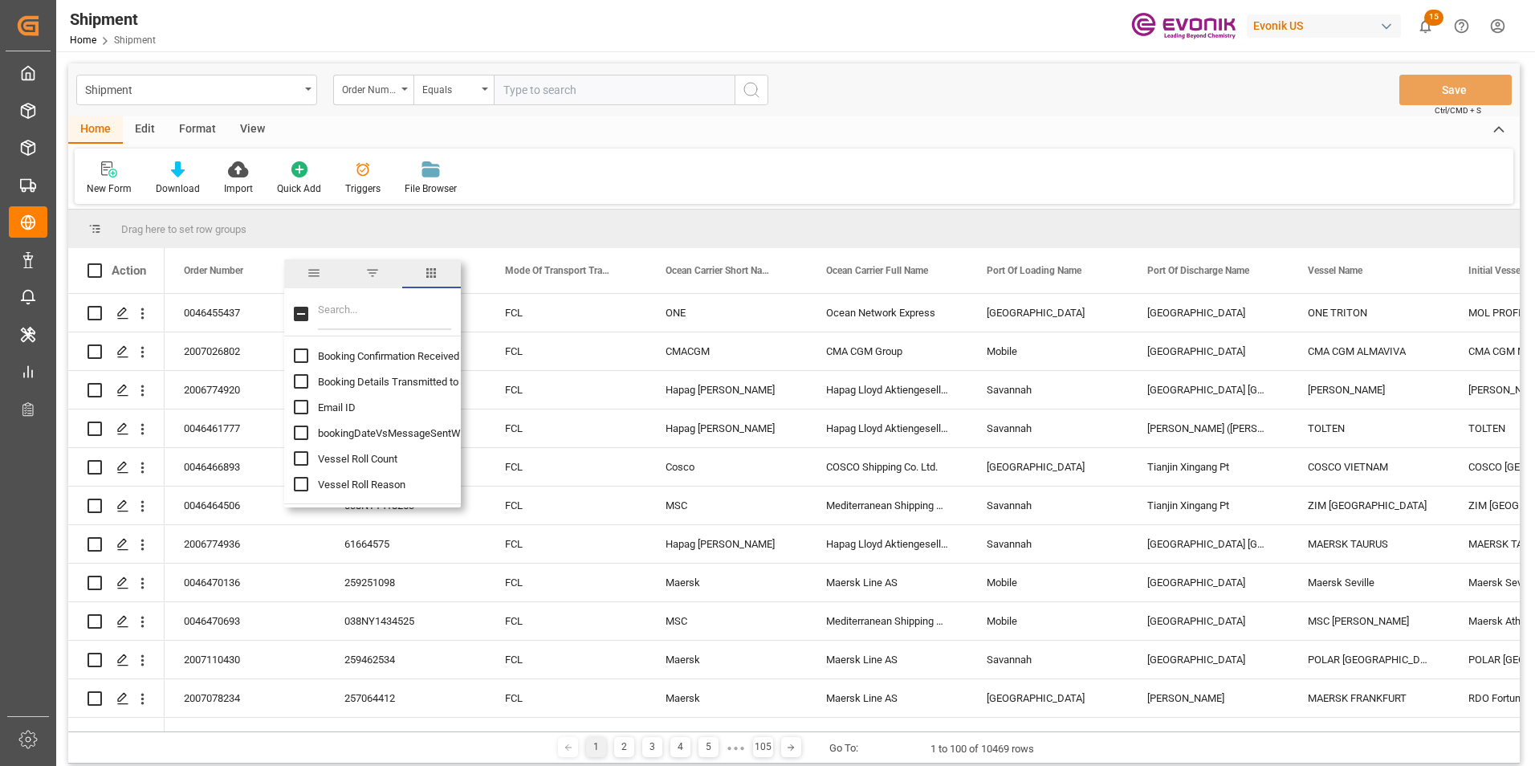
click at [298, 453] on input "Vessel Roll Count column toggle visibility (hidden)" at bounding box center [301, 458] width 14 height 14
checkbox input "true"
click at [301, 482] on input "Vessel Roll Reason column toggle visibility (hidden)" at bounding box center [301, 484] width 14 height 14
checkbox input "true"
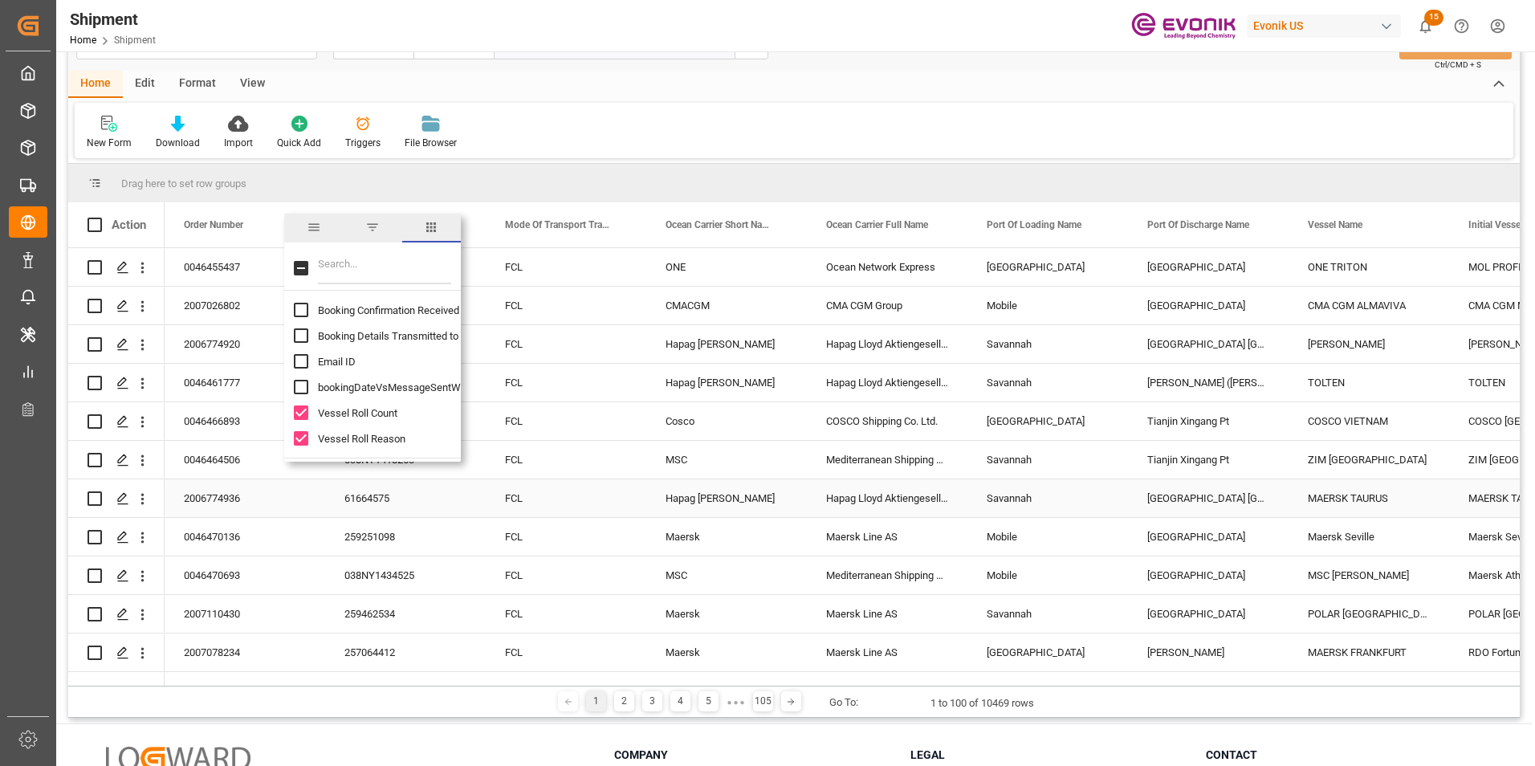
scroll to position [80, 0]
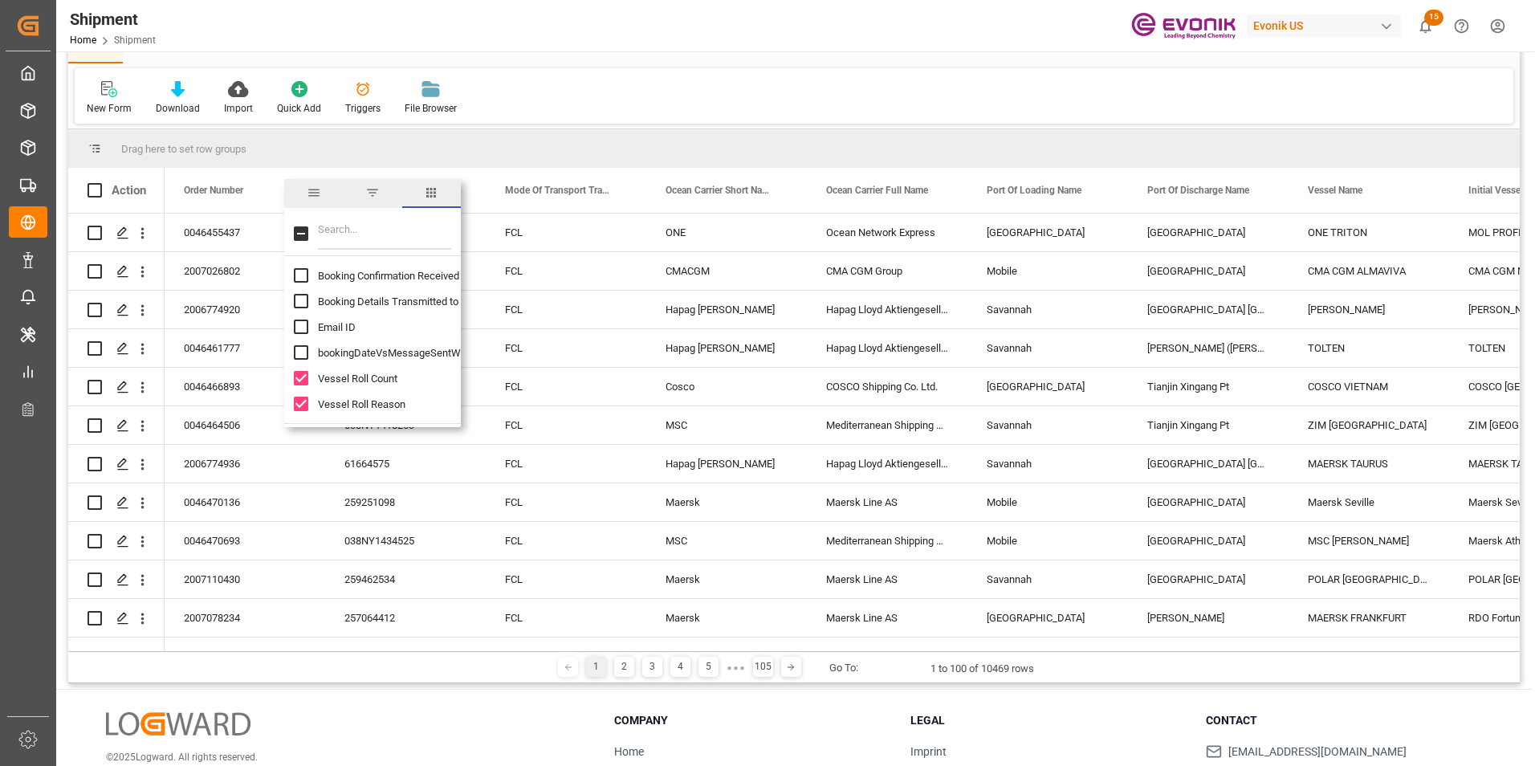
click at [622, 142] on div "Drag here to set row groups" at bounding box center [793, 148] width 1451 height 39
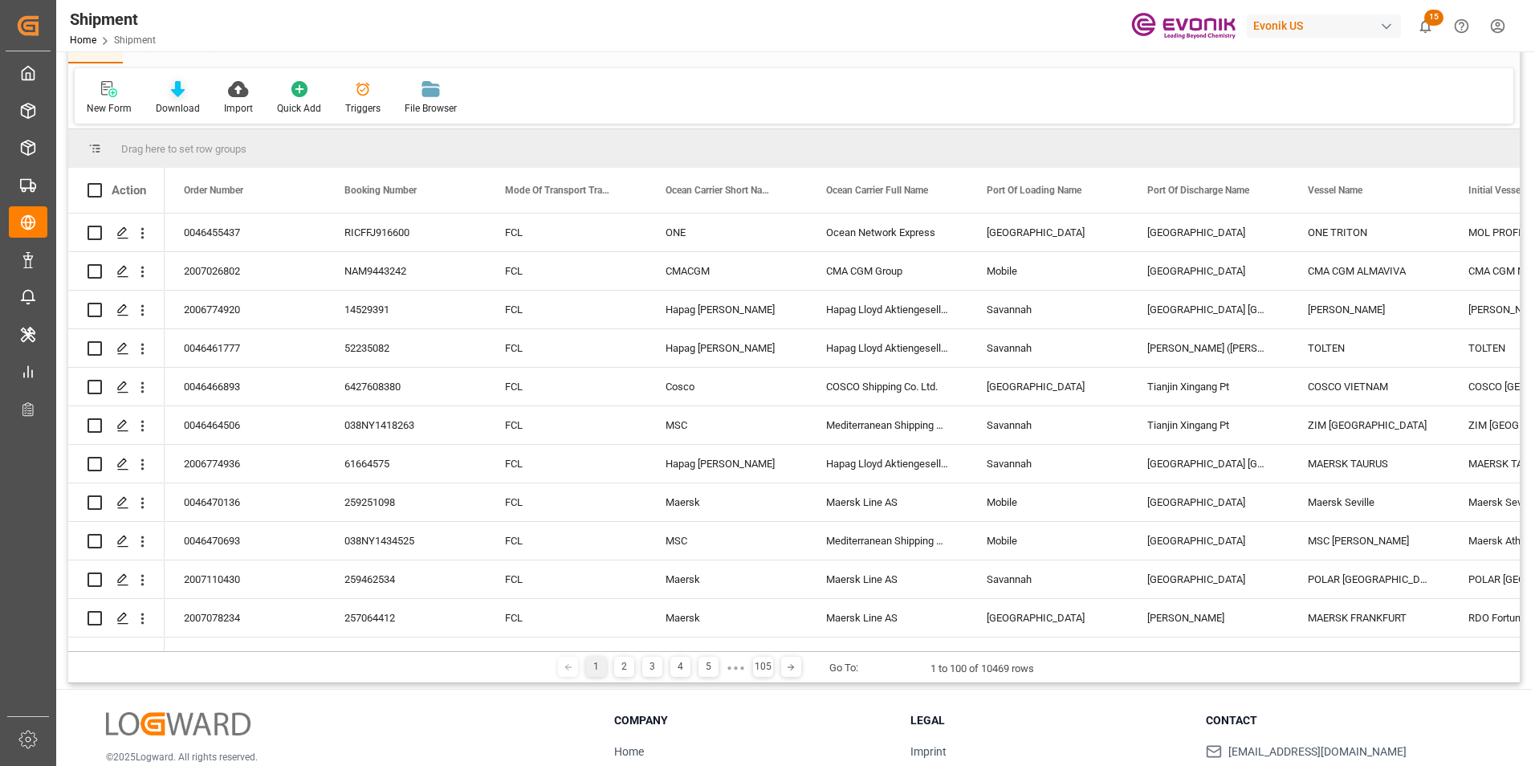
click at [177, 89] on icon at bounding box center [178, 89] width 14 height 16
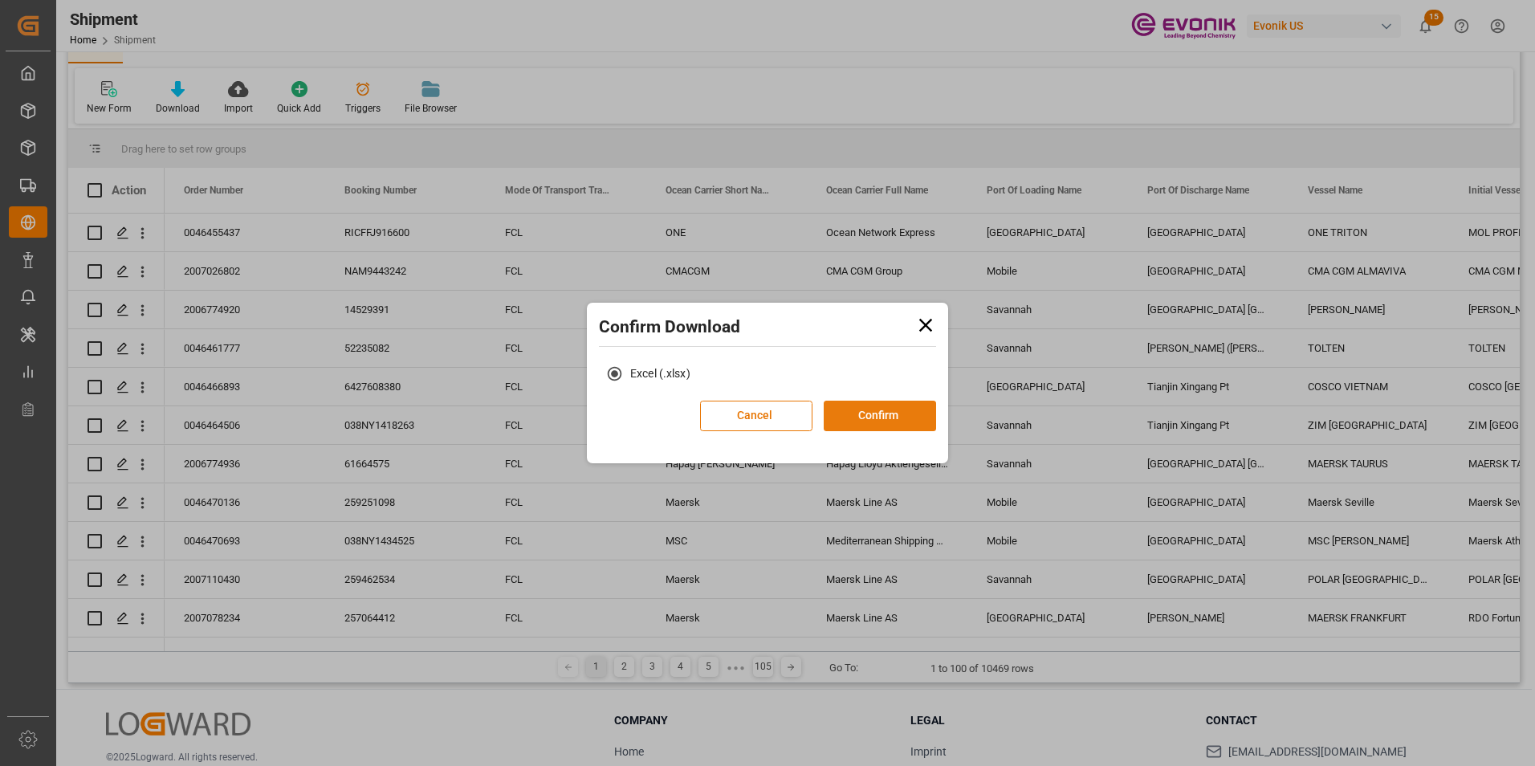
click at [889, 409] on button "Confirm" at bounding box center [879, 415] width 112 height 30
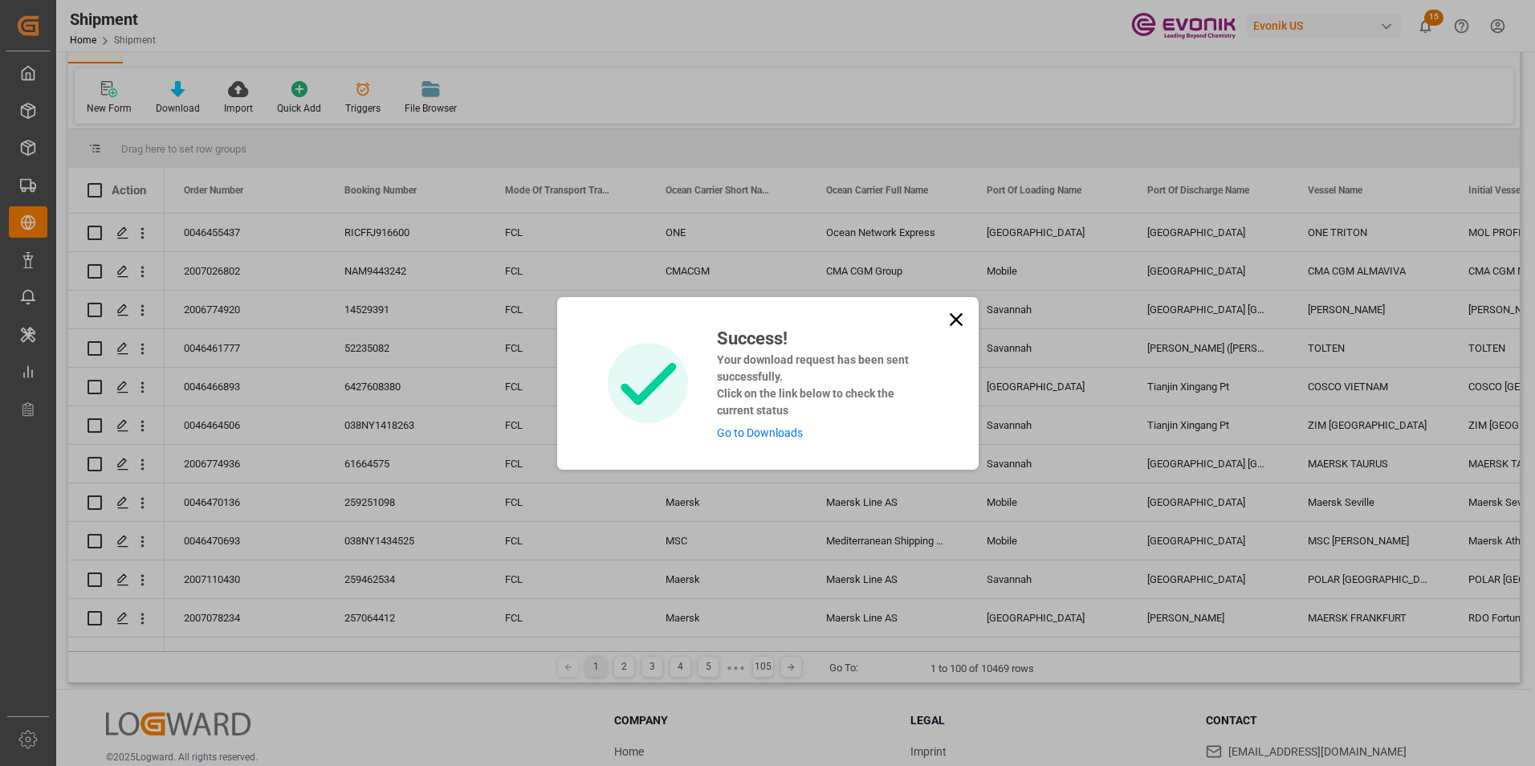
click at [741, 432] on link "Go to Downloads" at bounding box center [760, 432] width 86 height 13
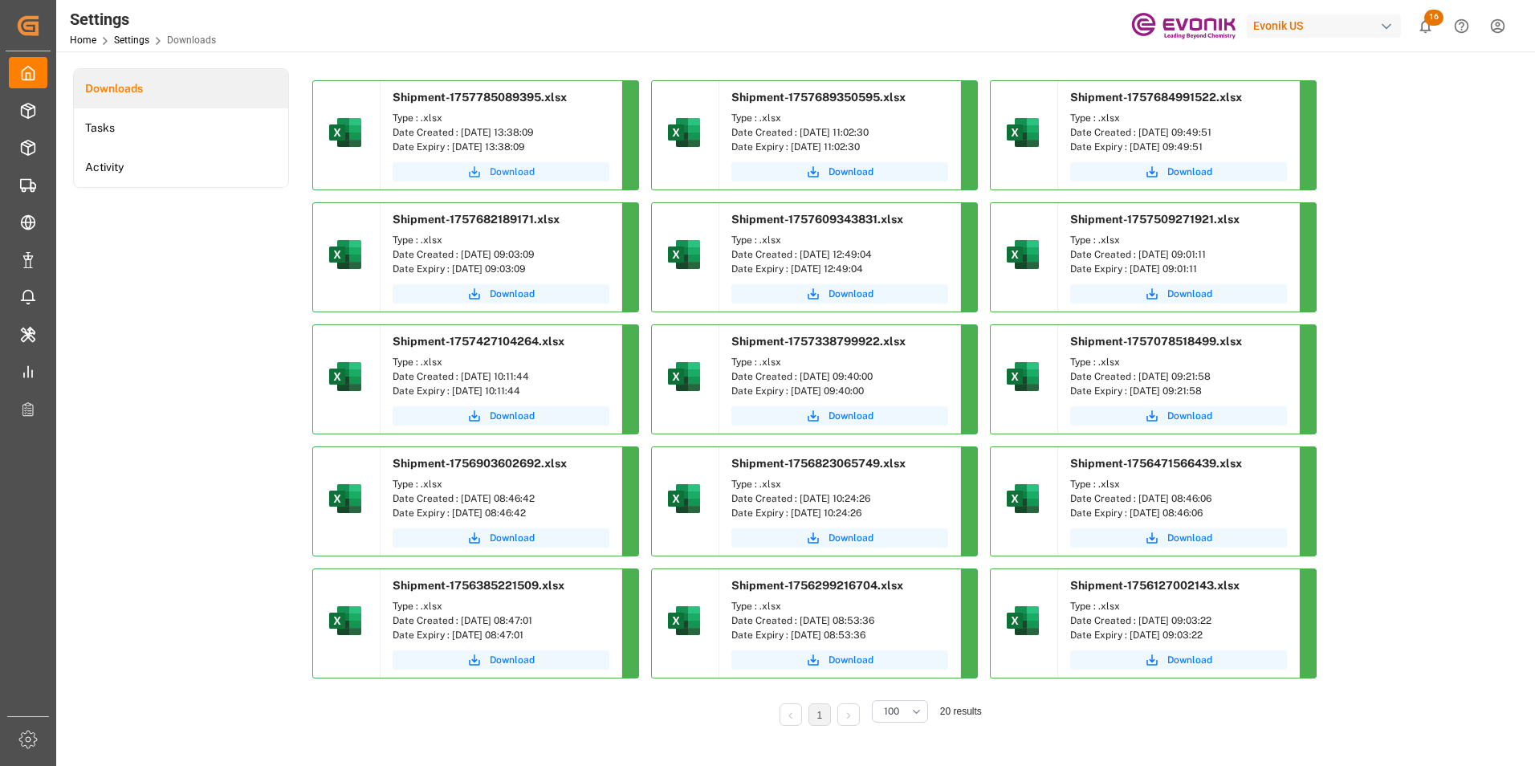
click at [505, 169] on span "Download" at bounding box center [512, 172] width 45 height 14
